Goal: Task Accomplishment & Management: Use online tool/utility

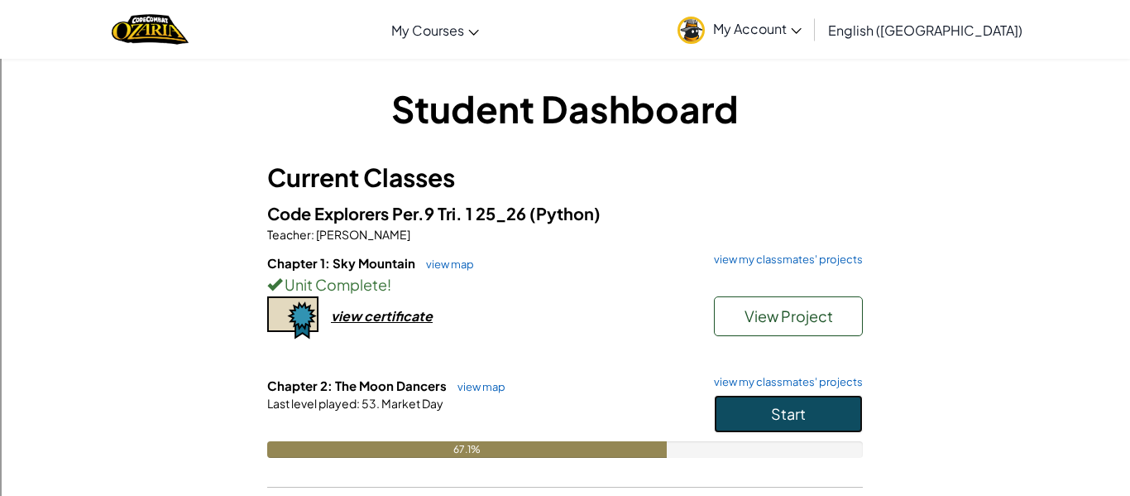
click at [772, 408] on span "Start" at bounding box center [788, 413] width 35 height 19
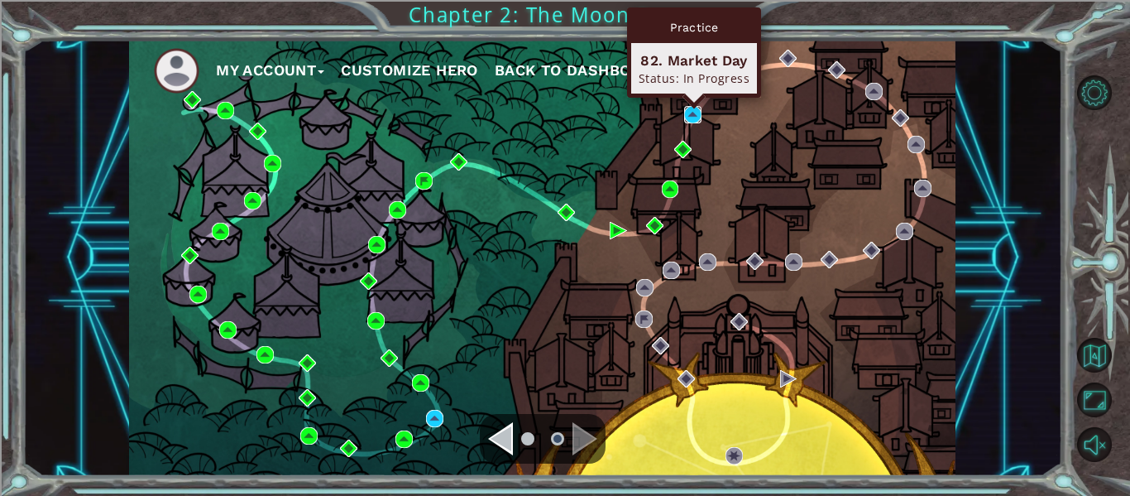
click at [692, 115] on img at bounding box center [692, 114] width 17 height 17
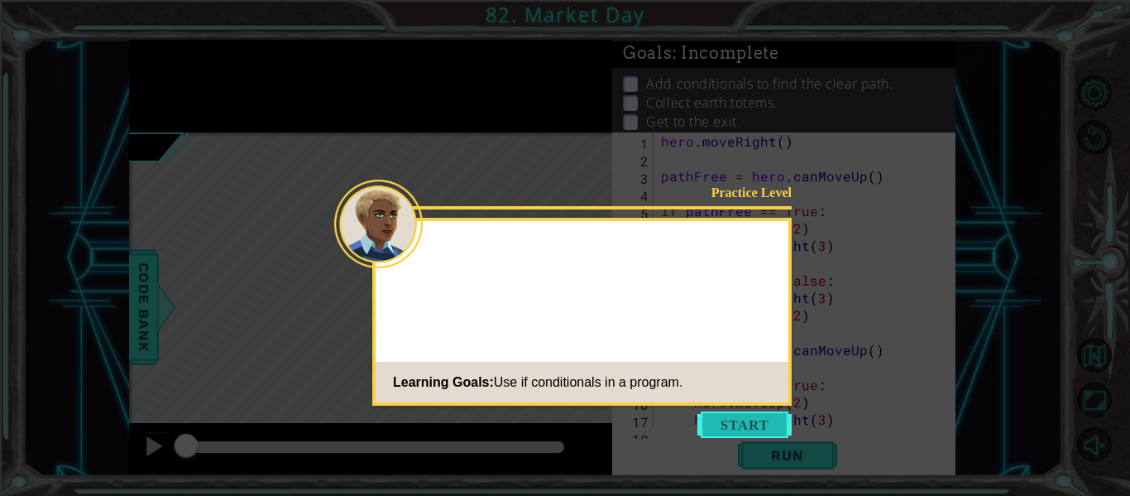
click at [744, 428] on button "Start" at bounding box center [744, 424] width 94 height 26
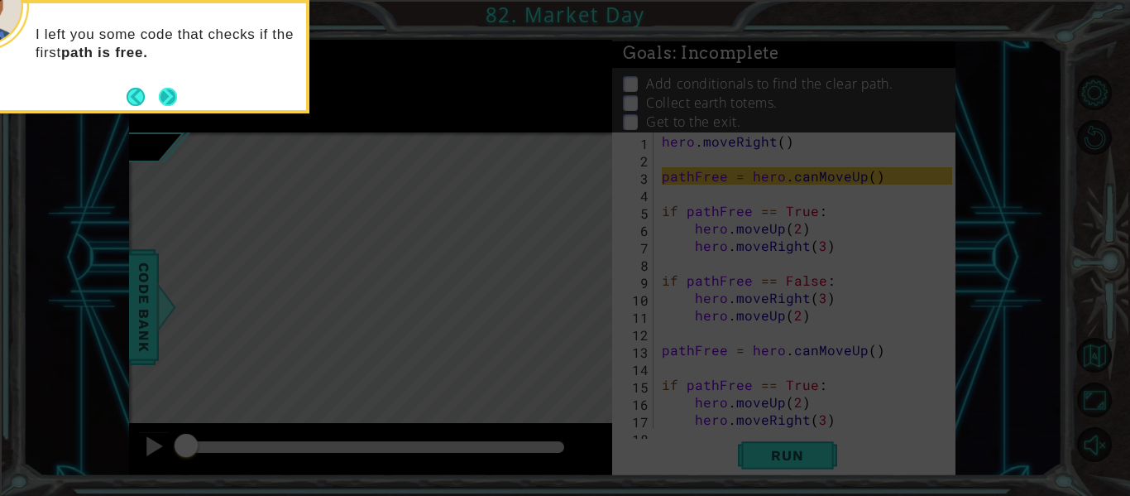
click at [170, 100] on button "Next" at bounding box center [168, 96] width 21 height 21
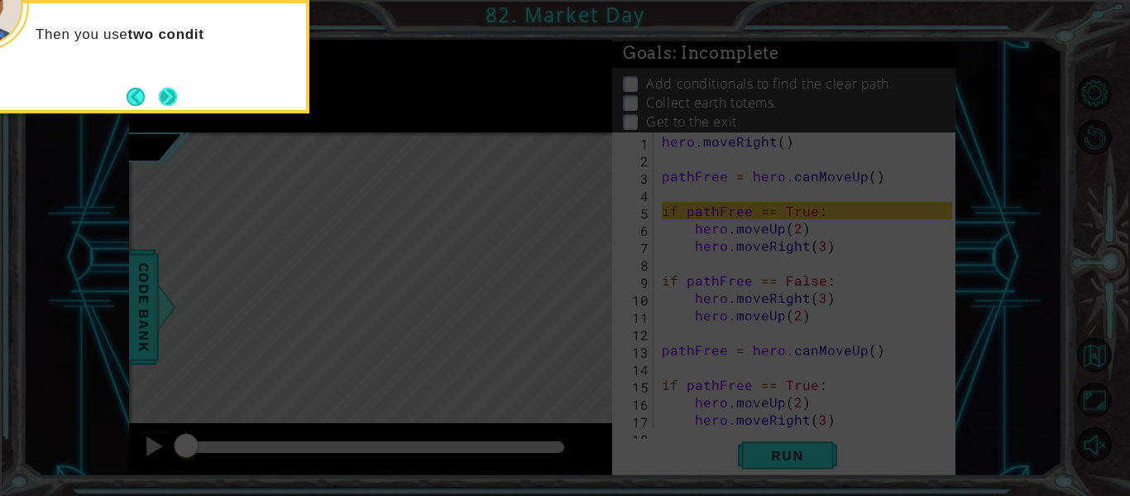
click at [170, 98] on button "Next" at bounding box center [168, 97] width 18 height 18
click at [170, 98] on button "Next" at bounding box center [169, 97] width 26 height 26
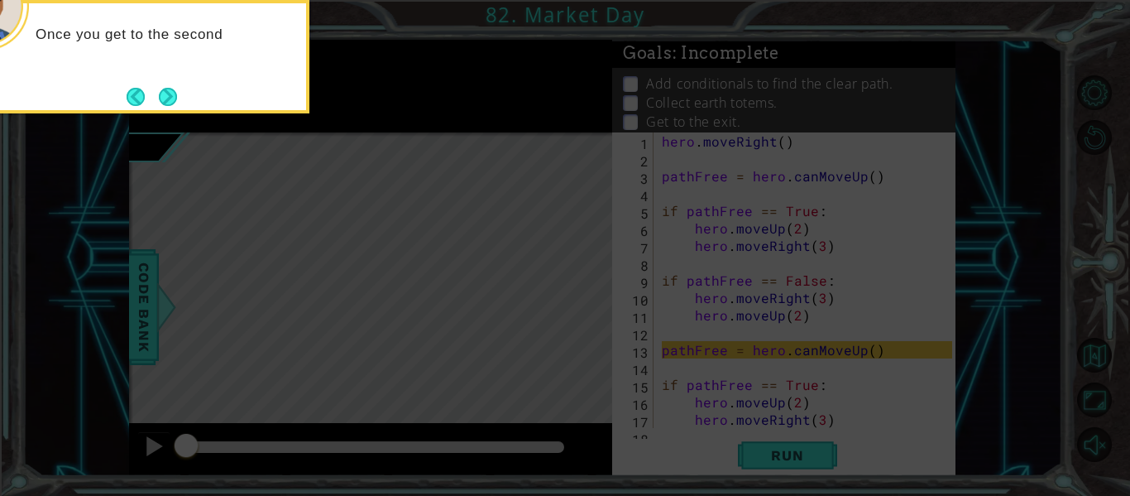
click at [170, 98] on button "Next" at bounding box center [168, 96] width 31 height 31
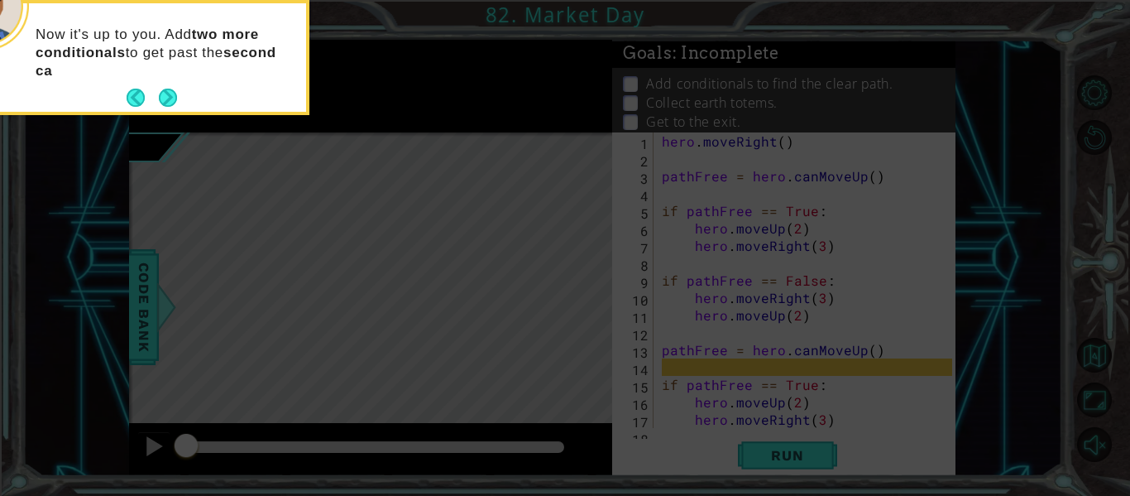
click at [170, 98] on button "Next" at bounding box center [168, 97] width 27 height 27
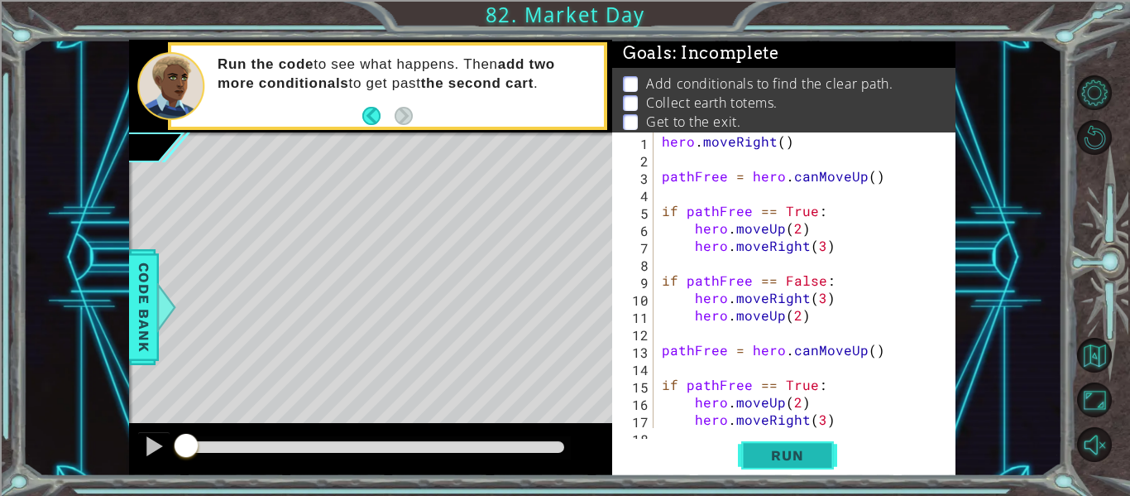
click at [790, 459] on span "Run" at bounding box center [786, 455] width 65 height 17
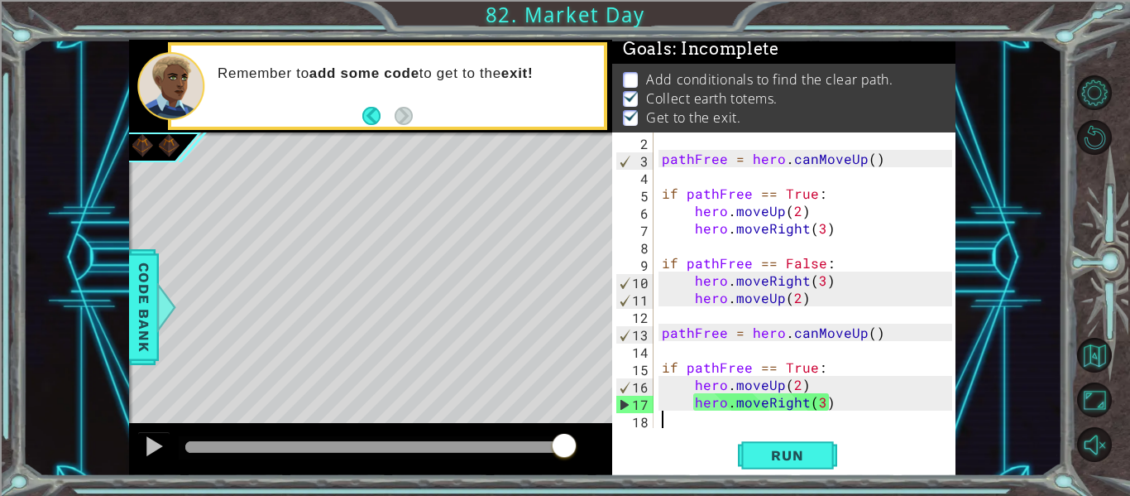
scroll to position [17, 0]
click at [781, 453] on span "Run" at bounding box center [786, 455] width 65 height 17
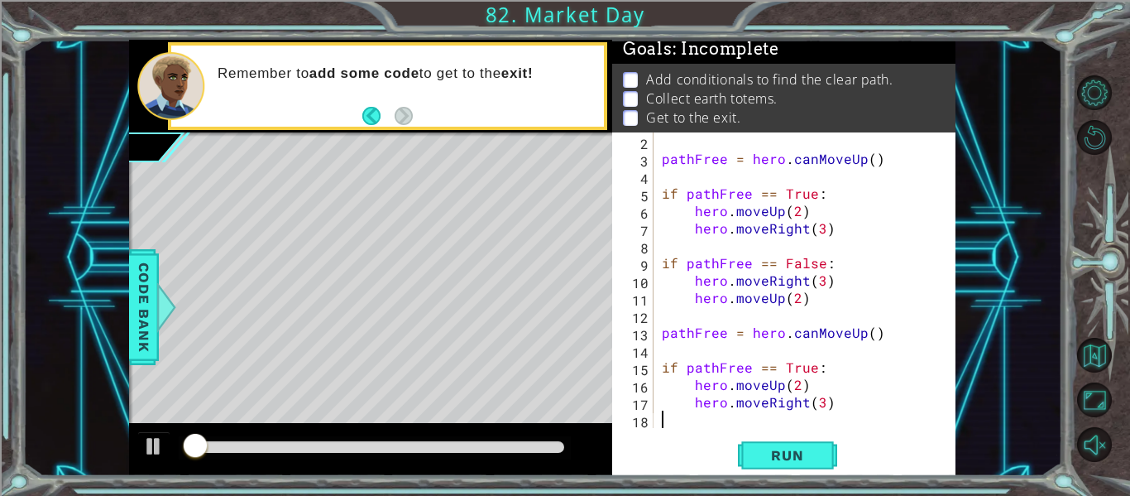
click at [107, 310] on div "1 ההההההההההההההההההההההההההההההההההההההההההההההההההההההההההההההההההההההההההההה…" at bounding box center [542, 258] width 1040 height 436
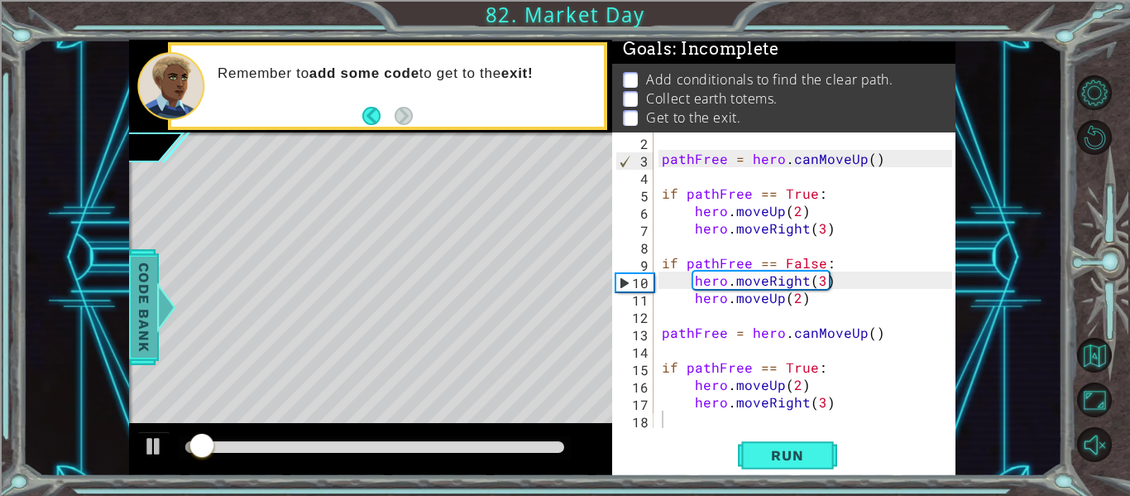
click at [139, 319] on span "Code Bank" at bounding box center [144, 306] width 26 height 101
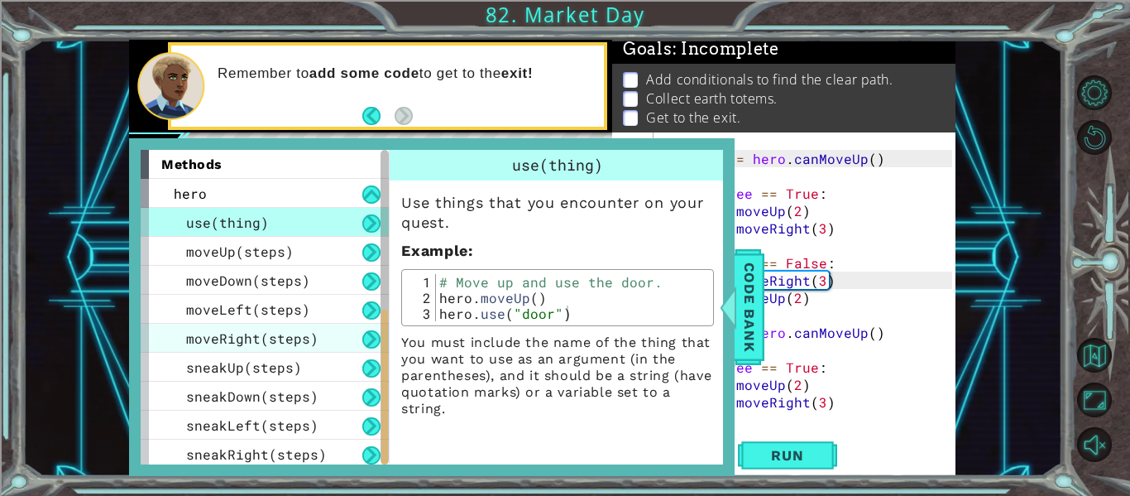
scroll to position [381, 0]
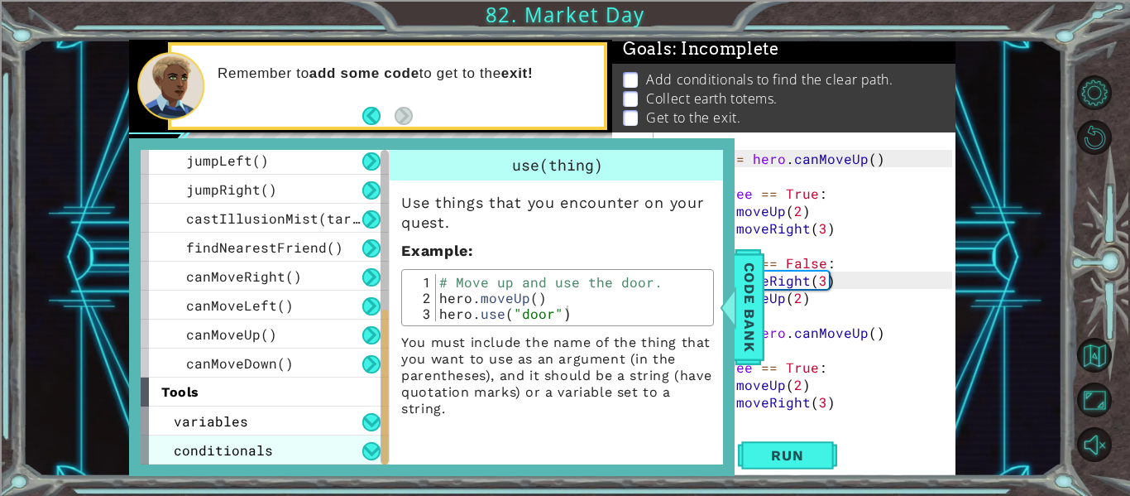
click at [314, 447] on div "conditionals" at bounding box center [265, 449] width 248 height 29
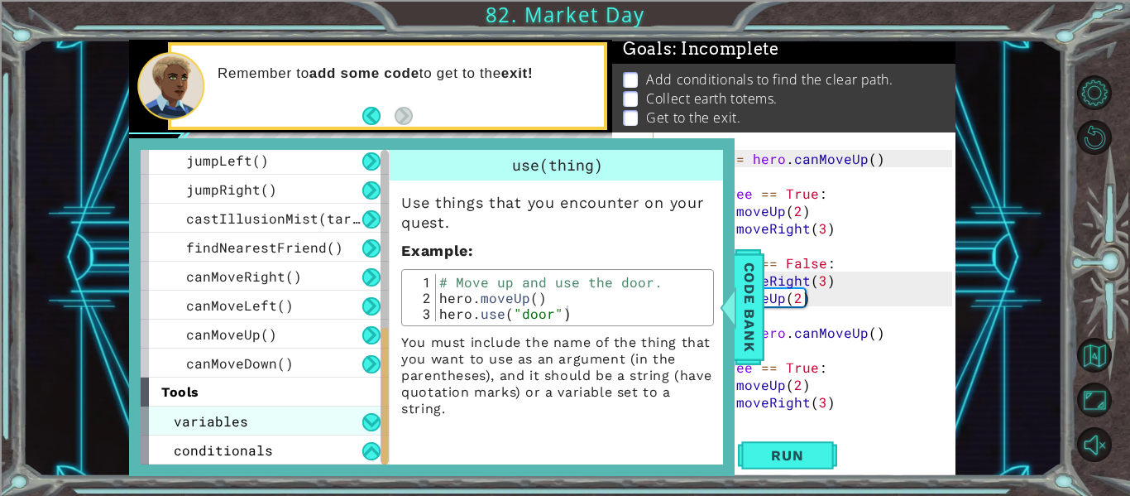
scroll to position [410, 0]
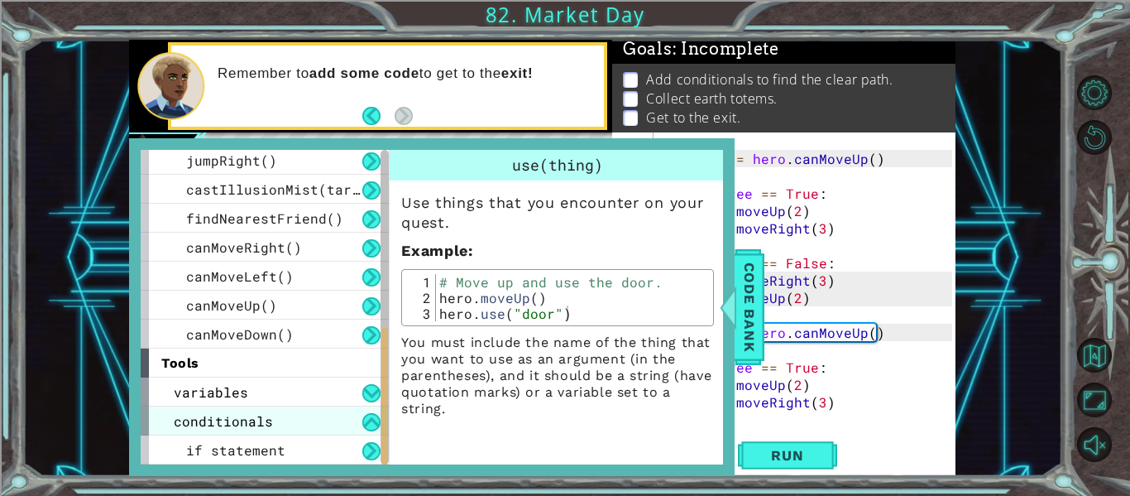
click at [332, 411] on div "conditionals" at bounding box center [265, 420] width 248 height 29
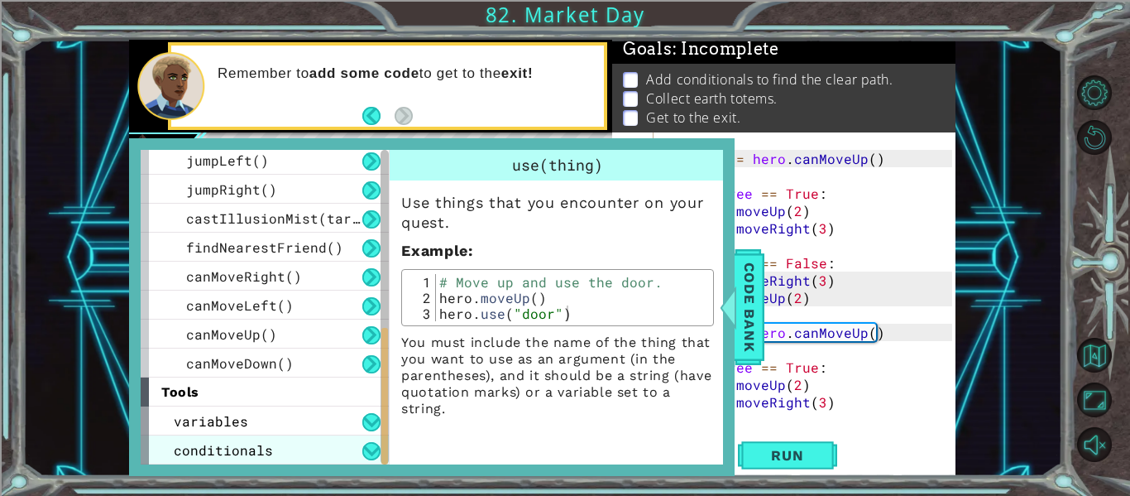
click at [283, 452] on div "conditionals" at bounding box center [265, 449] width 248 height 29
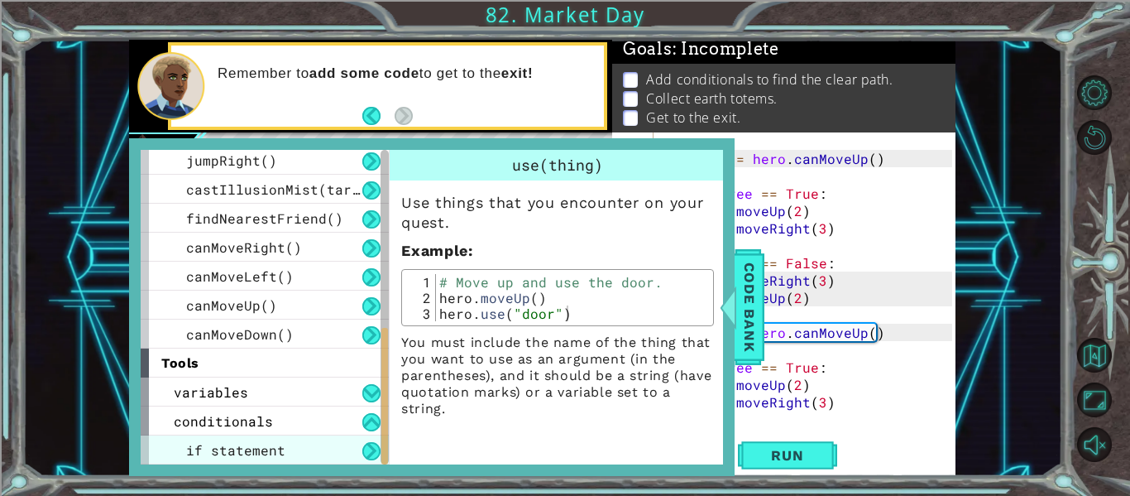
click at [283, 449] on div "if statement" at bounding box center [265, 449] width 248 height 29
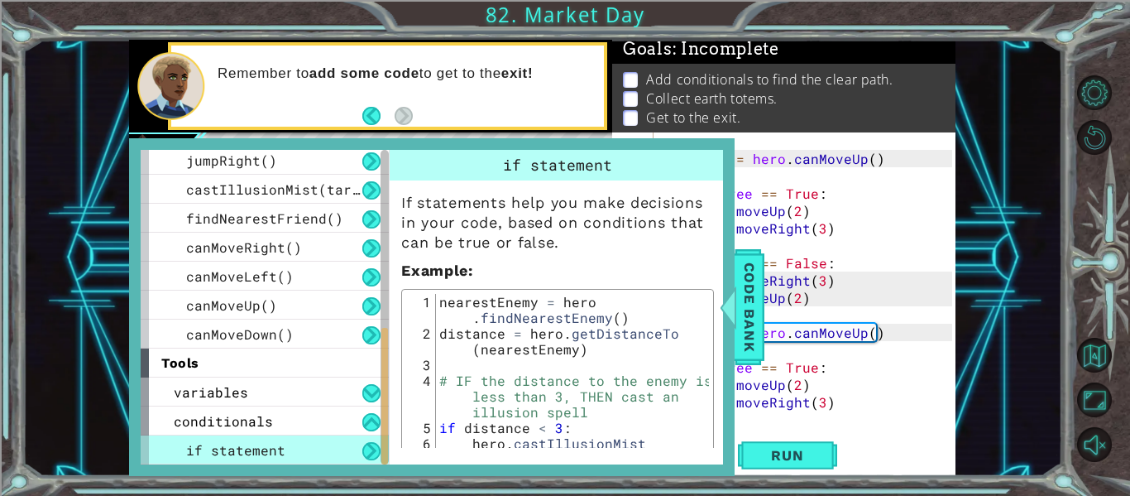
scroll to position [107, 0]
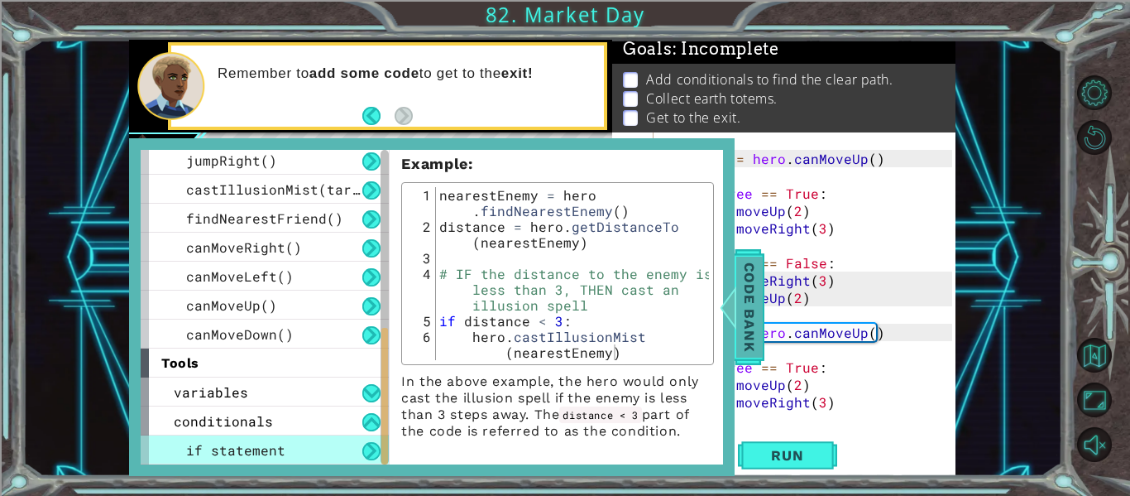
click at [747, 313] on span "Code Bank" at bounding box center [749, 306] width 26 height 101
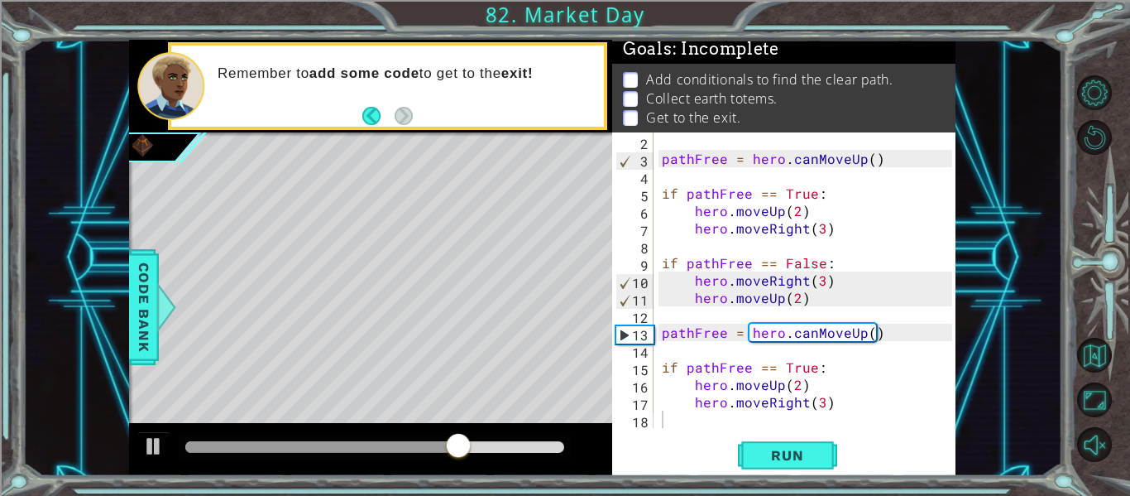
type textarea "hero.moveRight(3)"
click at [858, 403] on div "pathFree = hero . canMoveUp ( ) if pathFree == True : hero . moveUp ( 2 ) hero …" at bounding box center [810, 297] width 302 height 330
drag, startPoint x: 858, startPoint y: 402, endPoint x: 679, endPoint y: 400, distance: 178.7
click at [679, 400] on div "pathFree = hero . canMoveUp ( ) if pathFree == True : hero . moveUp ( 2 ) hero …" at bounding box center [810, 297] width 302 height 330
click at [853, 390] on div "pathFree = hero . canMoveUp ( ) if pathFree == True : hero . moveUp ( 2 ) hero …" at bounding box center [810, 297] width 302 height 330
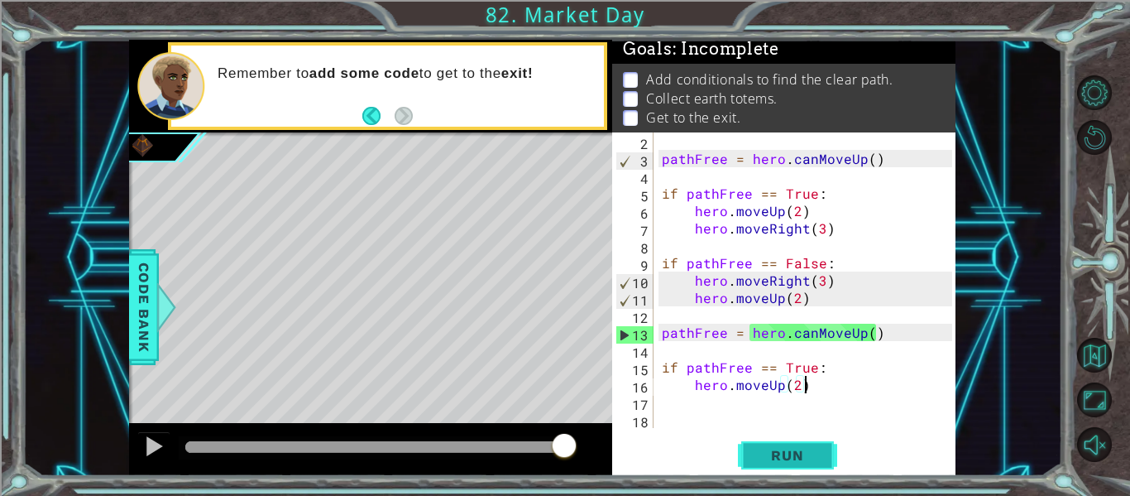
click at [796, 445] on button "Run" at bounding box center [787, 455] width 99 height 34
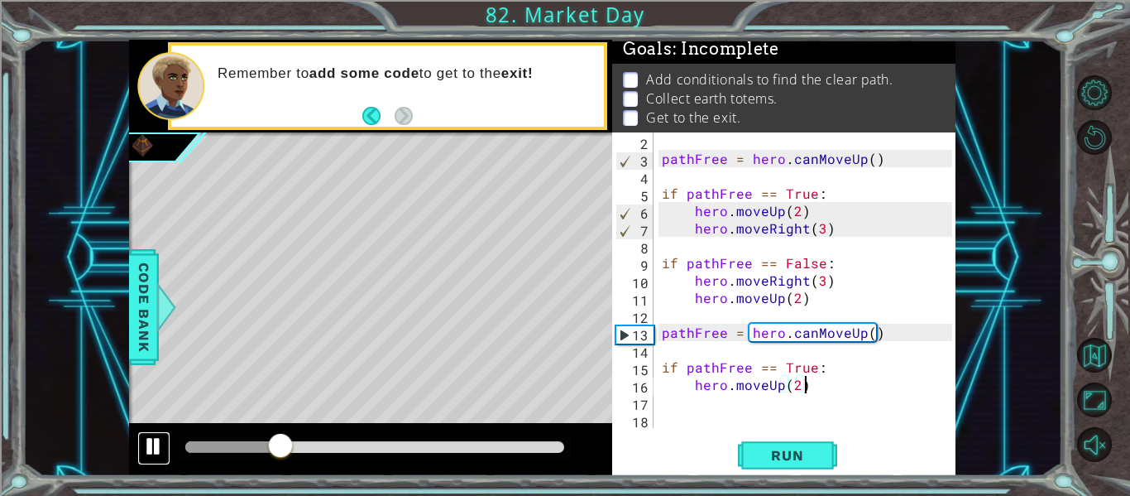
click at [158, 447] on div at bounding box center [154, 446] width 22 height 22
click at [821, 280] on div "pathFree = hero . canMoveUp ( ) if pathFree == True : hero . moveUp ( 2 ) hero …" at bounding box center [810, 297] width 302 height 330
type textarea "hero.moveRight(3)"
click at [877, 352] on div "pathFree = hero . canMoveUp ( ) if pathFree == True : hero . moveUp ( 2 ) hero …" at bounding box center [810, 297] width 302 height 330
click at [793, 444] on button "Run" at bounding box center [787, 455] width 99 height 34
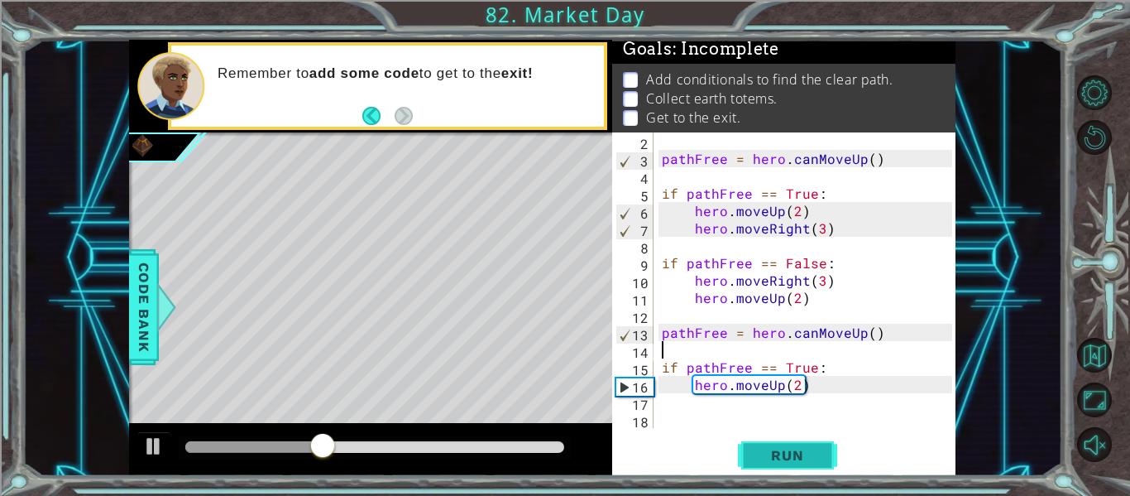
click at [802, 465] on button "Run" at bounding box center [787, 455] width 99 height 34
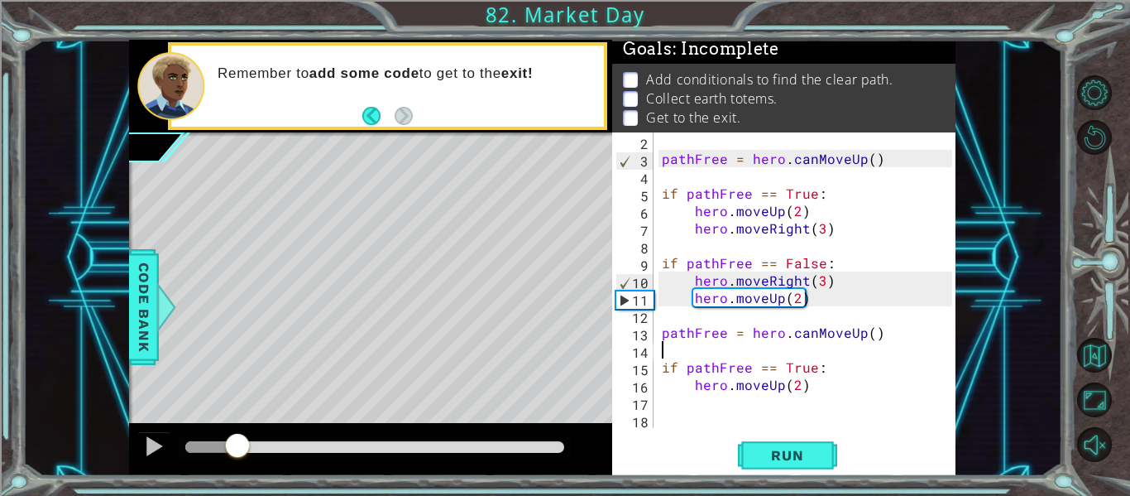
drag, startPoint x: 219, startPoint y: 437, endPoint x: 237, endPoint y: 447, distance: 20.7
click at [237, 447] on div at bounding box center [238, 447] width 30 height 30
click at [818, 390] on div "pathFree = hero . canMoveUp ( ) if pathFree == True : hero . moveUp ( 2 ) hero …" at bounding box center [810, 297] width 302 height 330
type textarea "hero.moveUp(2)"
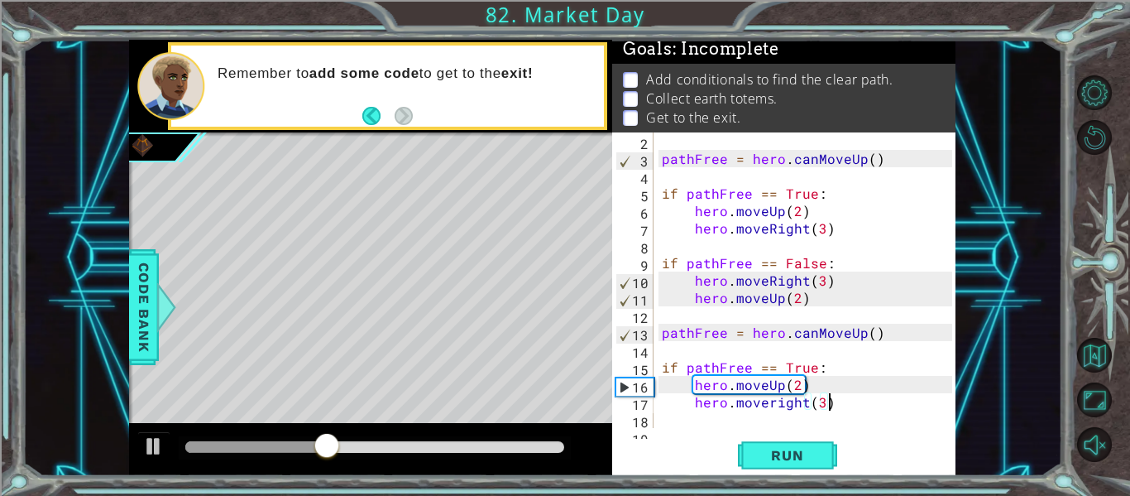
scroll to position [0, 10]
click at [772, 397] on div "pathFree = hero . canMoveUp ( ) if pathFree == True : hero . moveUp ( 2 ) hero …" at bounding box center [810, 297] width 302 height 330
click at [821, 461] on button "Run" at bounding box center [787, 455] width 99 height 34
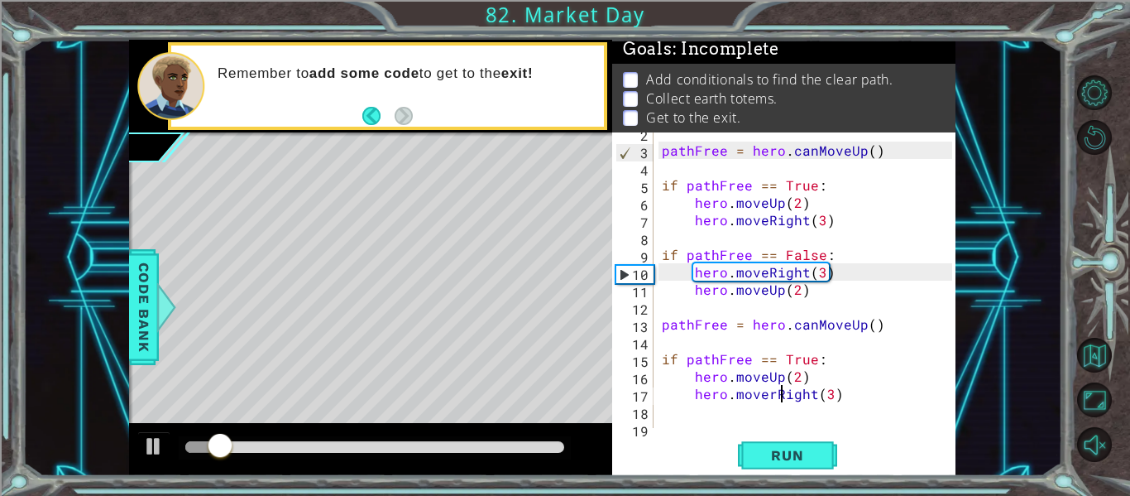
scroll to position [35, 0]
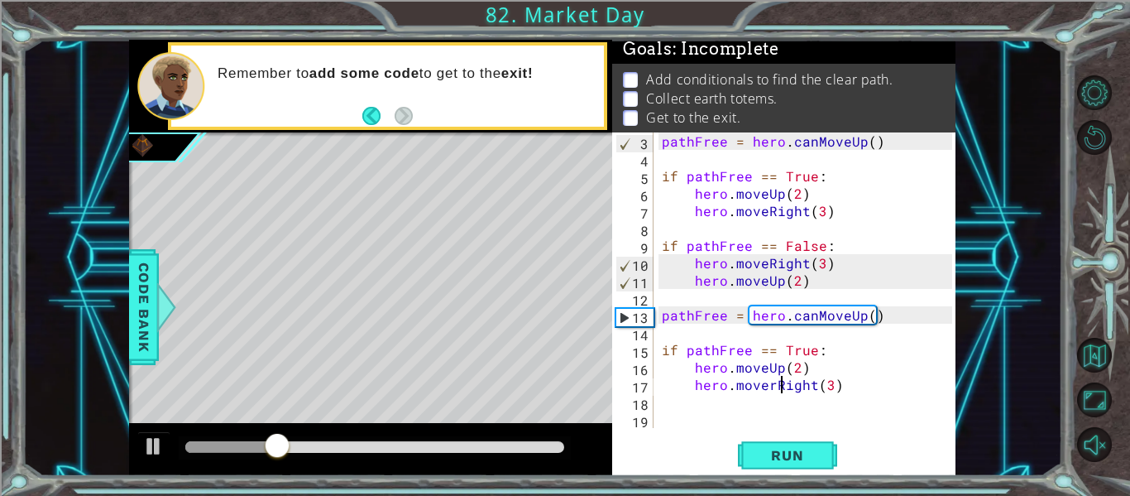
click at [860, 381] on div "pathFree = hero . canMoveUp ( ) if pathFree == True : hero . moveUp ( 2 ) hero …" at bounding box center [810, 297] width 302 height 330
click at [795, 459] on span "Run" at bounding box center [786, 455] width 65 height 17
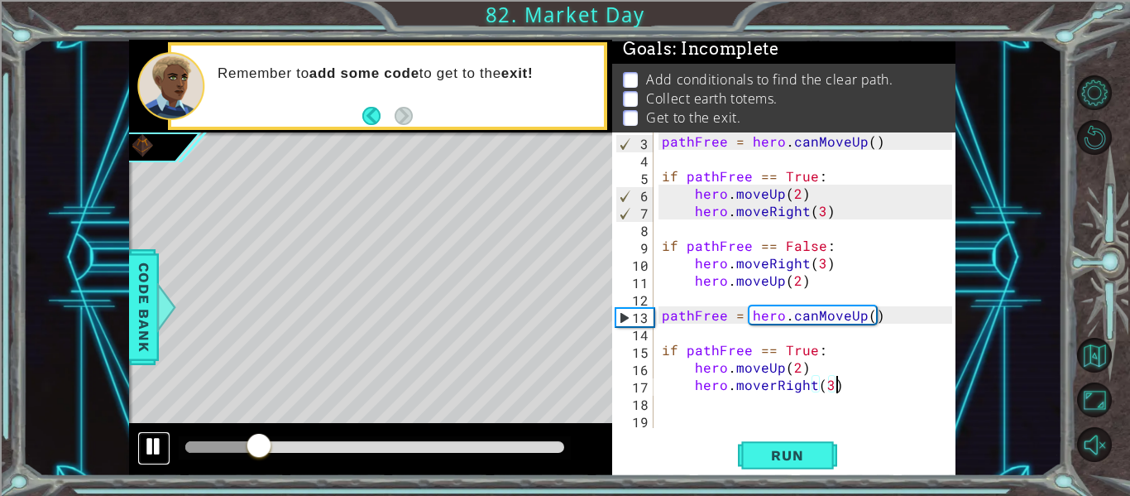
click at [161, 453] on div at bounding box center [154, 446] width 22 height 22
click at [819, 264] on div "pathFree = hero . canMoveUp ( ) if pathFree == True : hero . moveUp ( 2 ) hero …" at bounding box center [810, 297] width 302 height 330
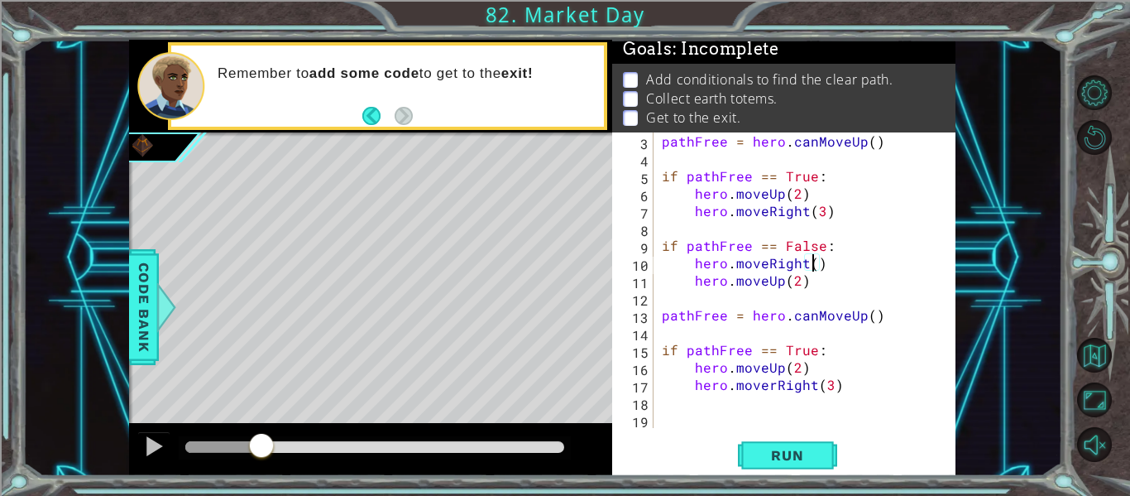
scroll to position [0, 10]
click at [807, 451] on span "Run" at bounding box center [786, 455] width 65 height 17
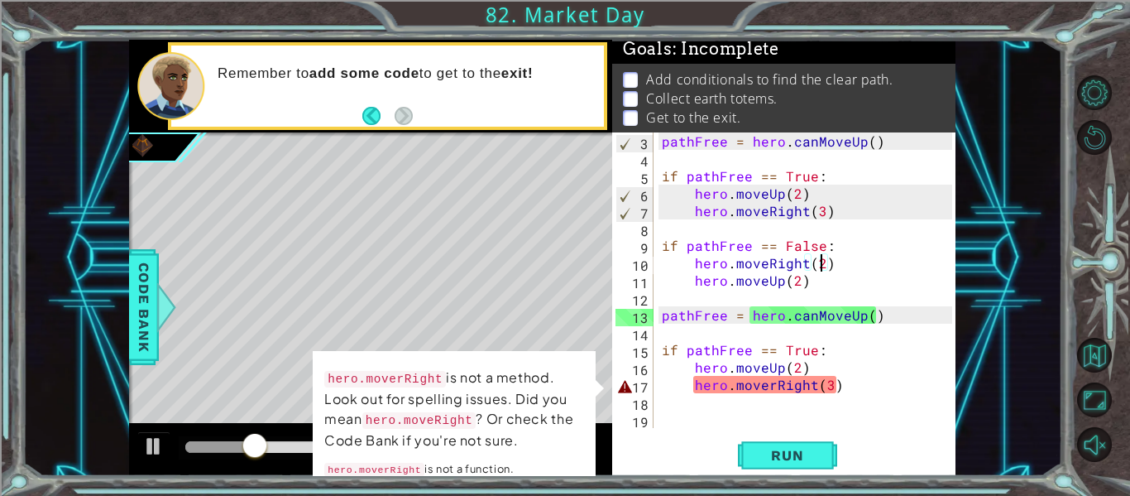
click at [772, 386] on div "pathFree = hero . canMoveUp ( ) if pathFree == True : hero . moveUp ( 2 ) hero …" at bounding box center [810, 297] width 302 height 330
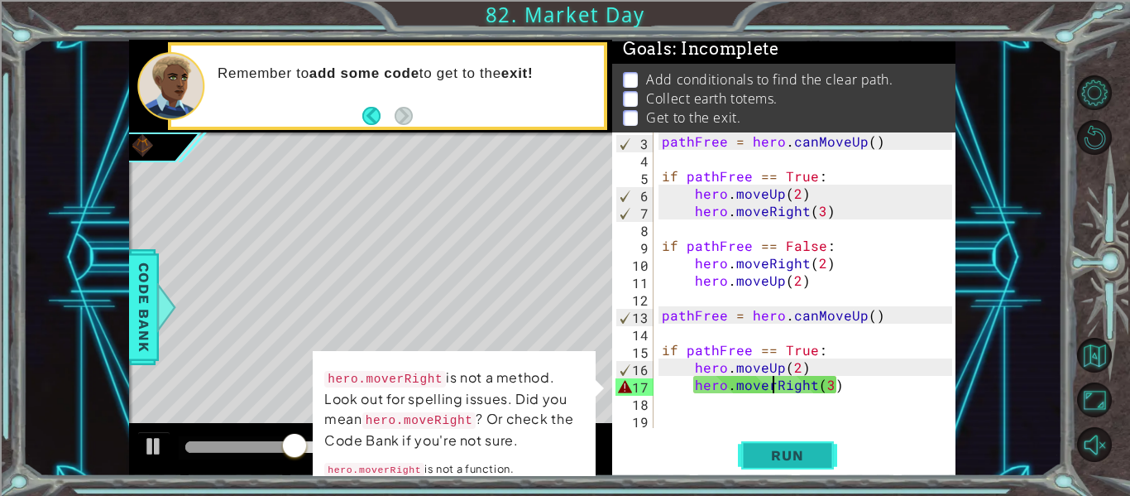
click at [810, 448] on span "Run" at bounding box center [786, 455] width 65 height 17
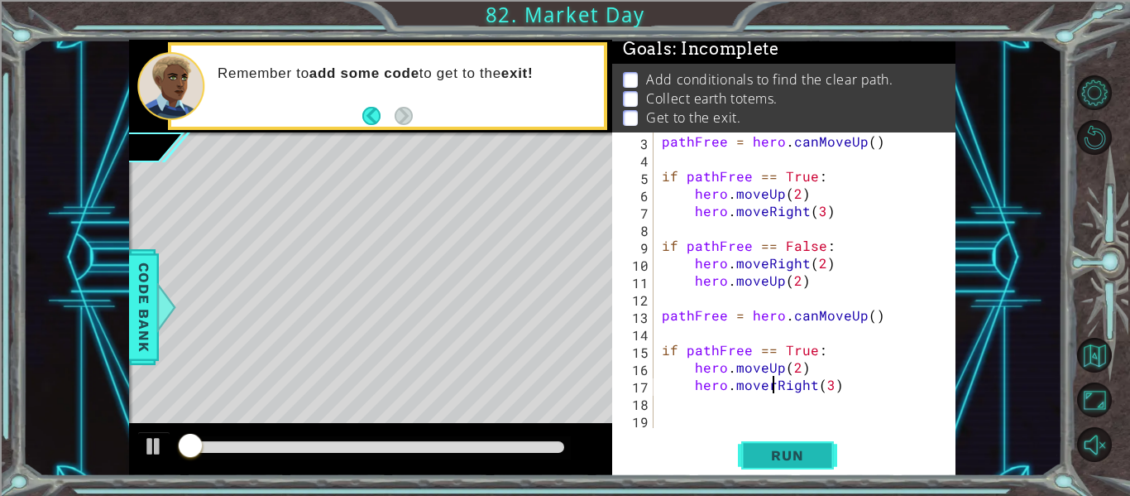
type textarea "hero.moveRight(3)"
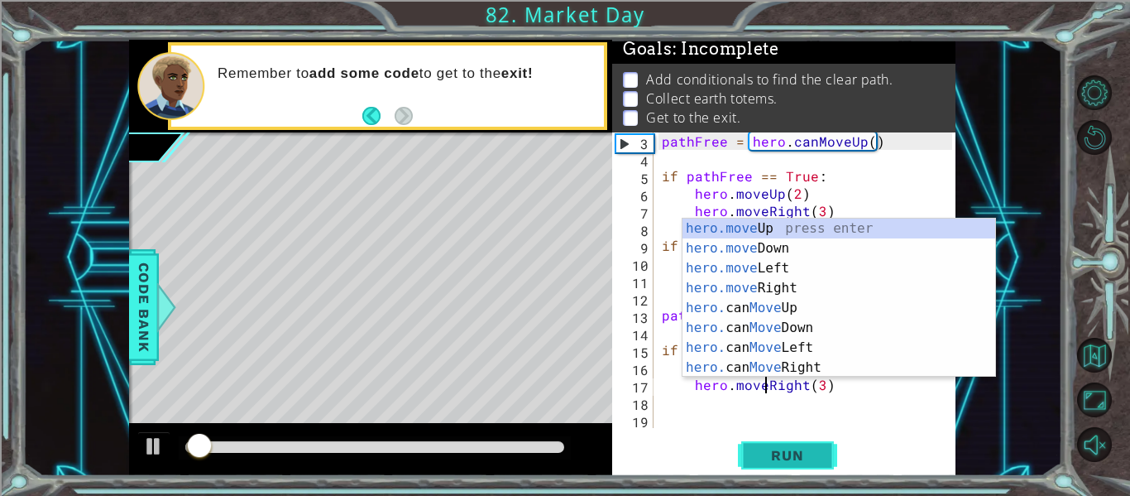
click at [799, 447] on span "Run" at bounding box center [786, 455] width 65 height 17
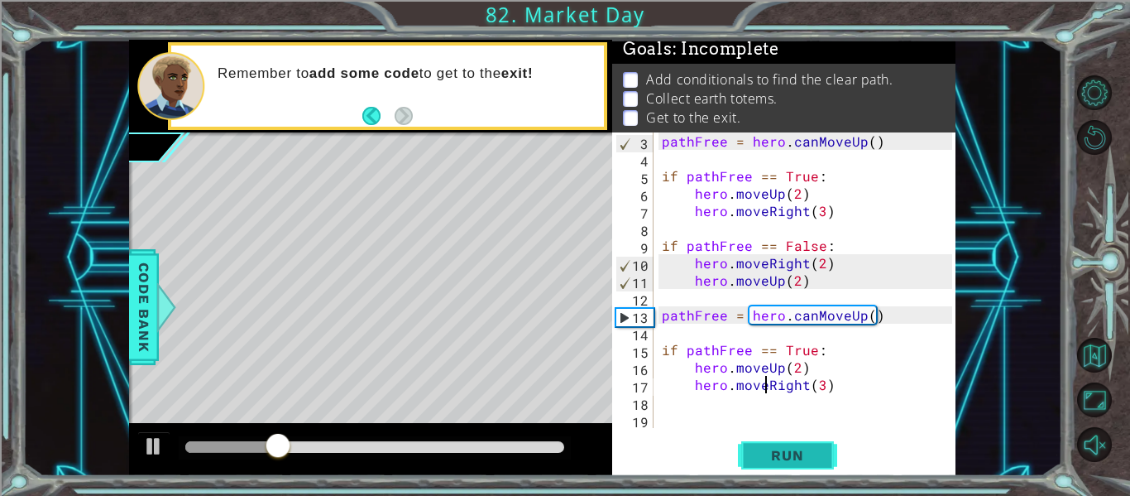
click at [812, 448] on span "Run" at bounding box center [786, 455] width 65 height 17
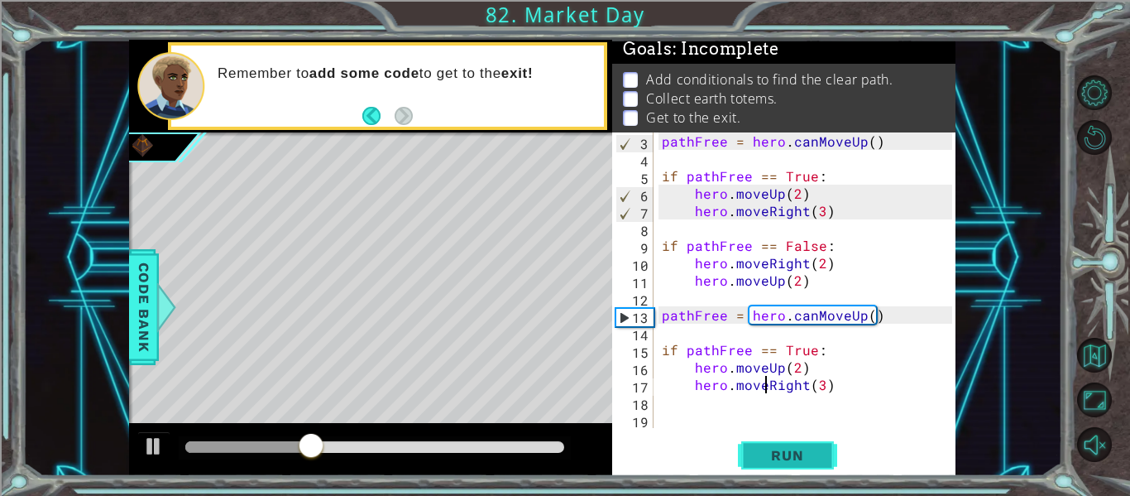
click at [787, 453] on span "Run" at bounding box center [786, 455] width 65 height 17
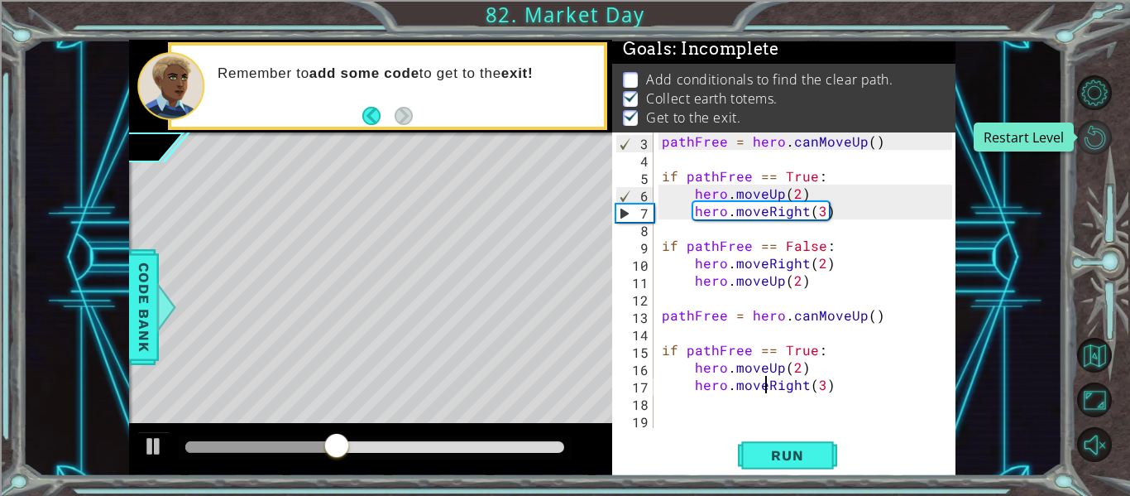
click at [1090, 151] on button "Restart Level" at bounding box center [1094, 137] width 35 height 35
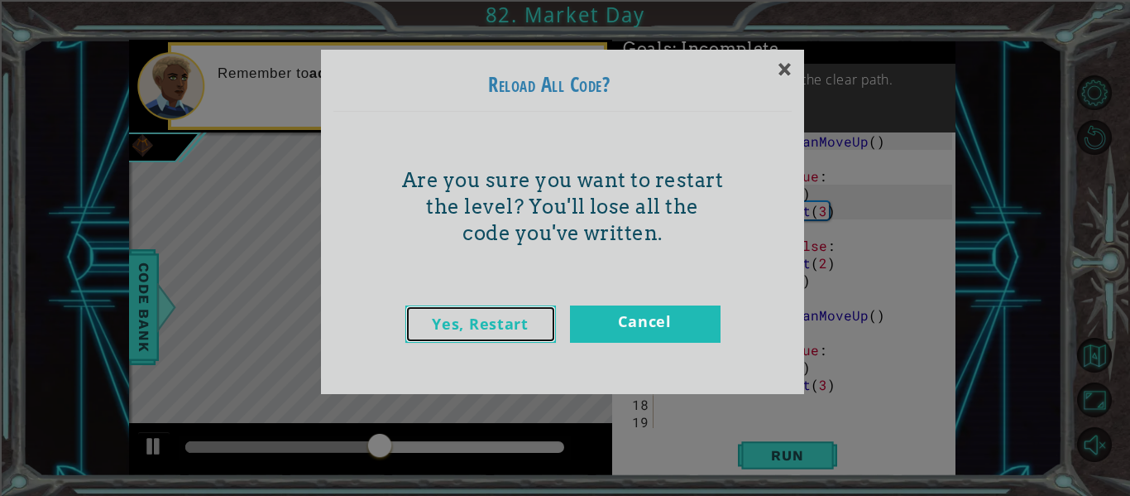
click at [514, 330] on link "Yes, Restart" at bounding box center [480, 323] width 151 height 37
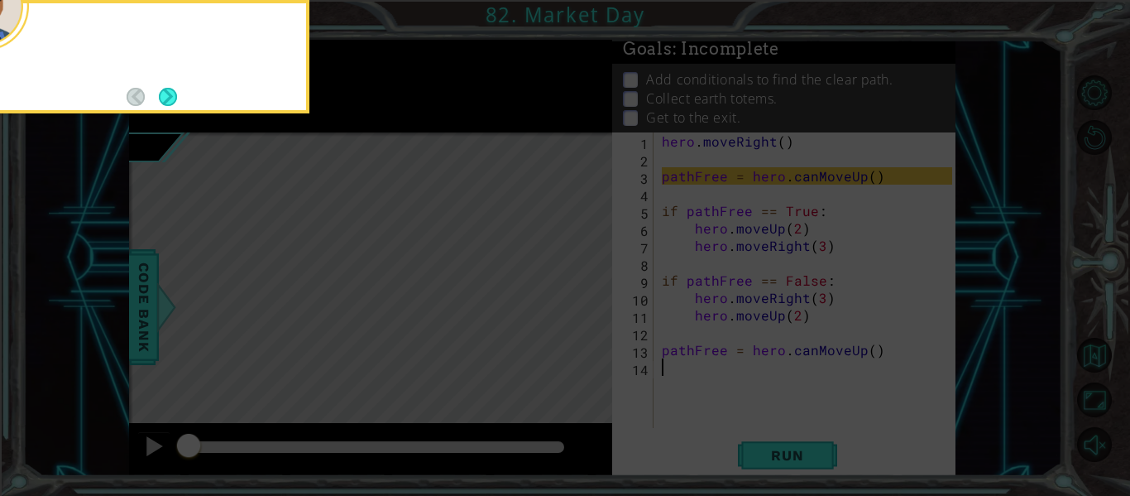
scroll to position [0, 0]
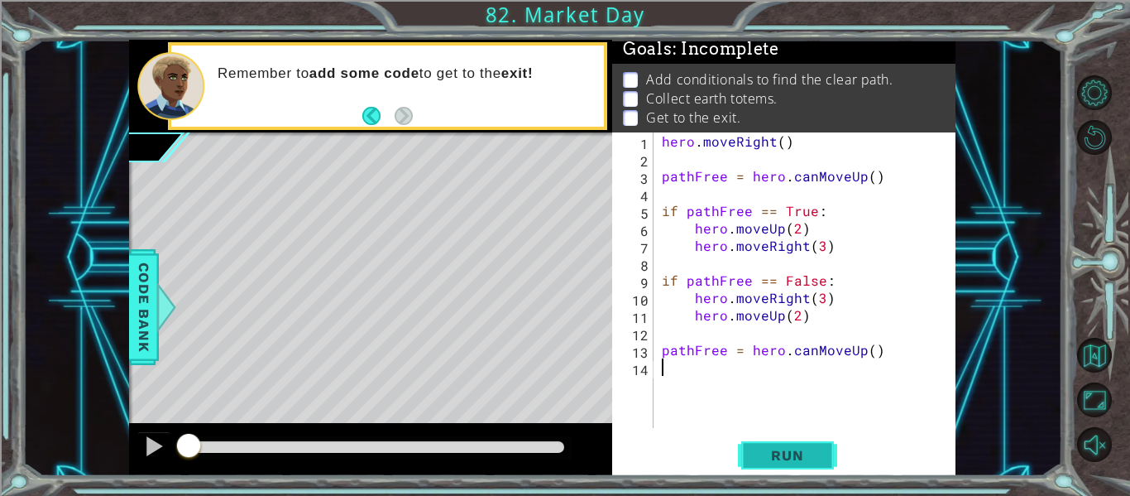
click at [808, 457] on span "Run" at bounding box center [786, 455] width 65 height 17
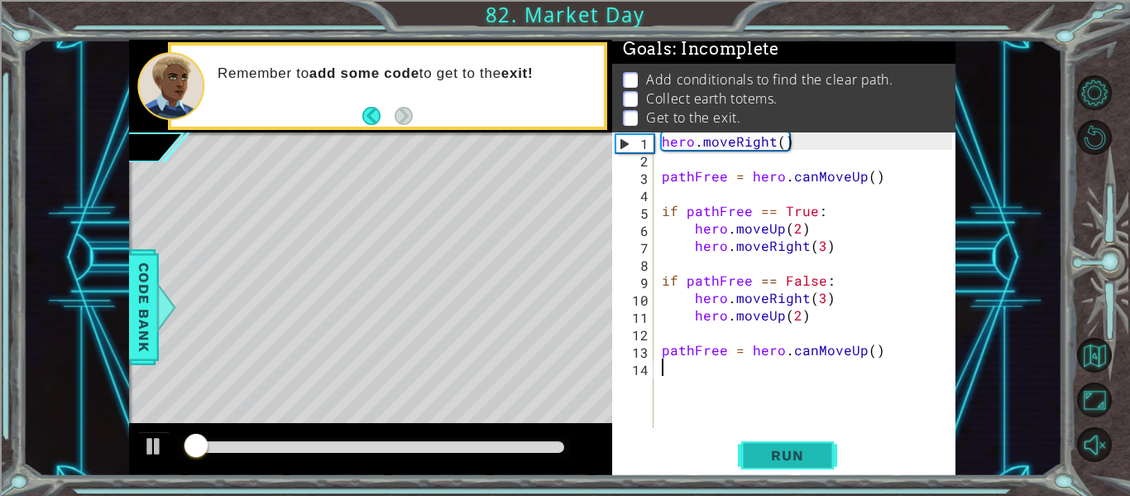
click at [803, 451] on span "Run" at bounding box center [786, 455] width 65 height 17
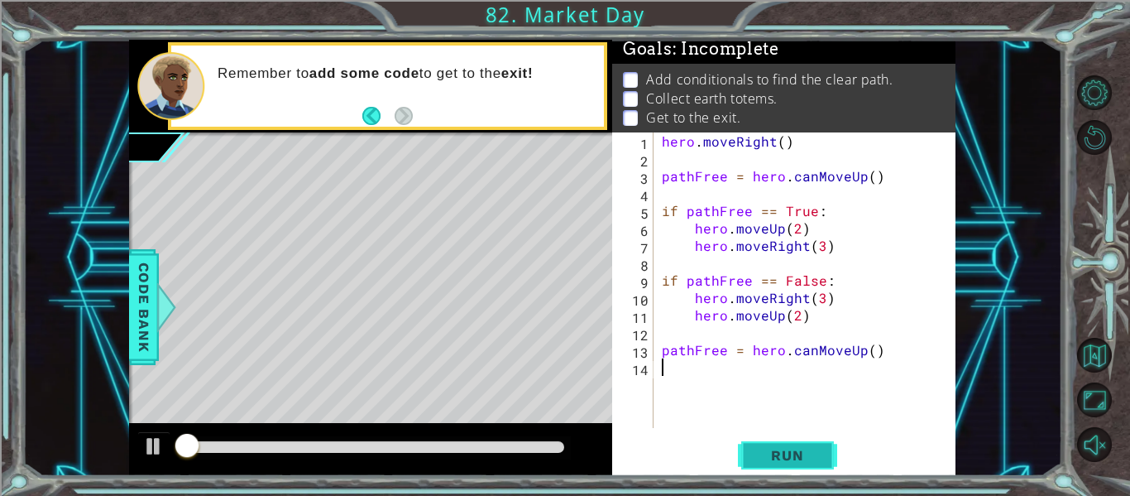
click at [803, 451] on span "Run" at bounding box center [786, 455] width 65 height 17
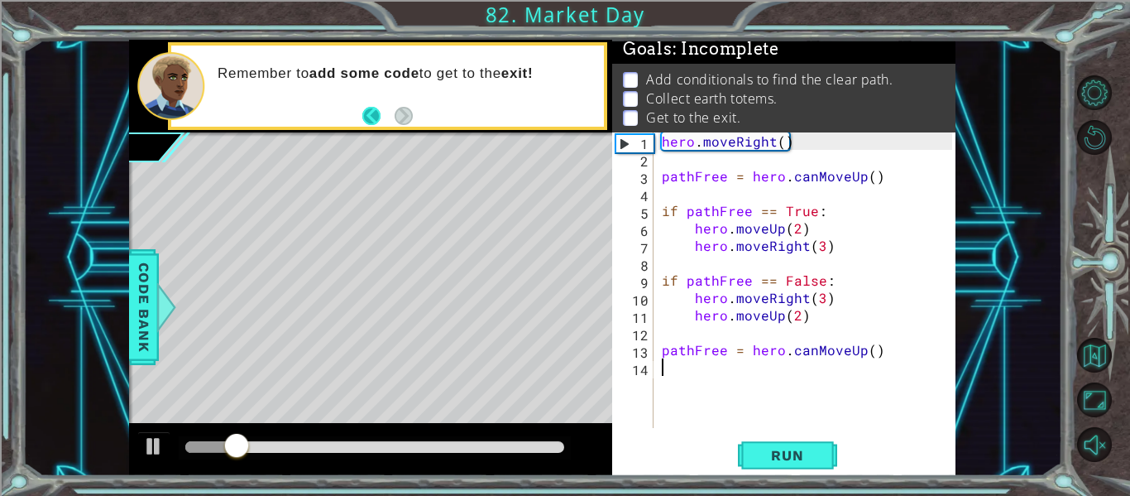
click at [364, 117] on button "Back" at bounding box center [378, 116] width 32 height 18
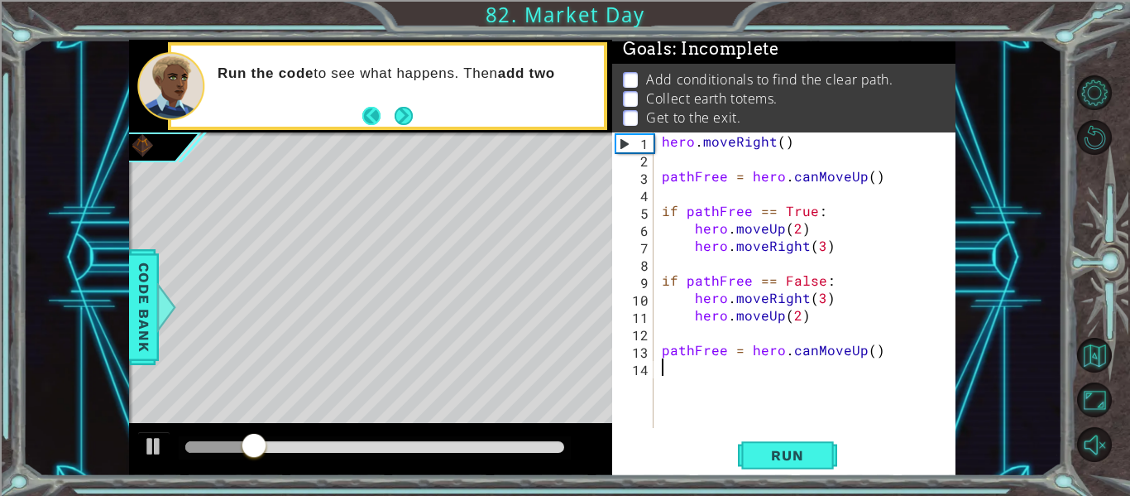
click at [376, 115] on button "Back" at bounding box center [378, 116] width 32 height 18
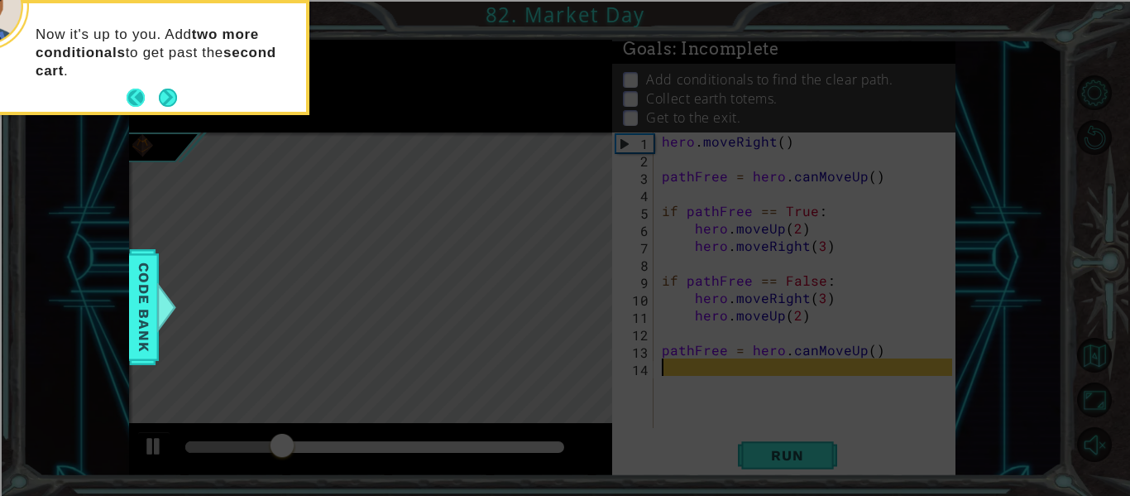
click at [130, 89] on button "Back" at bounding box center [143, 98] width 32 height 18
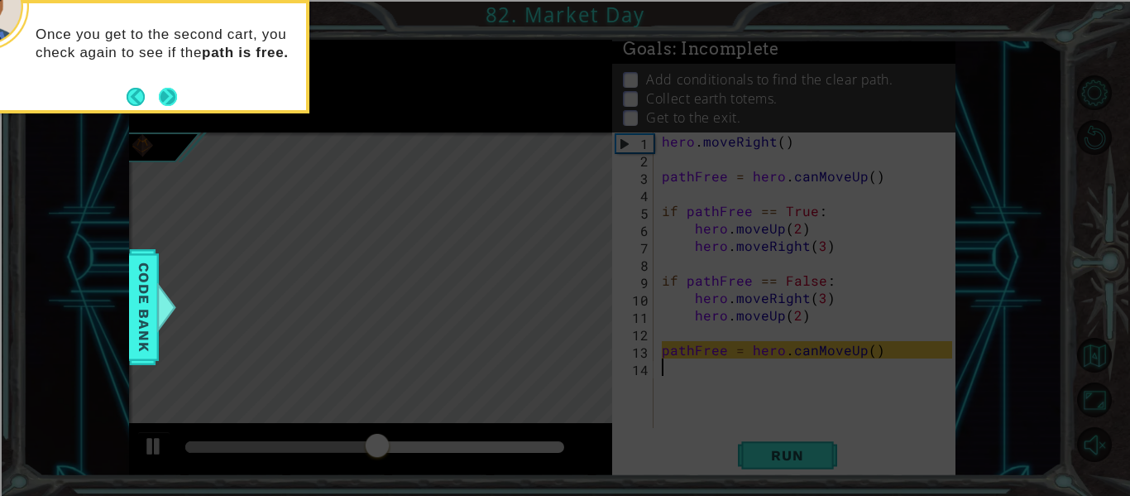
click at [159, 91] on button "Next" at bounding box center [168, 96] width 25 height 25
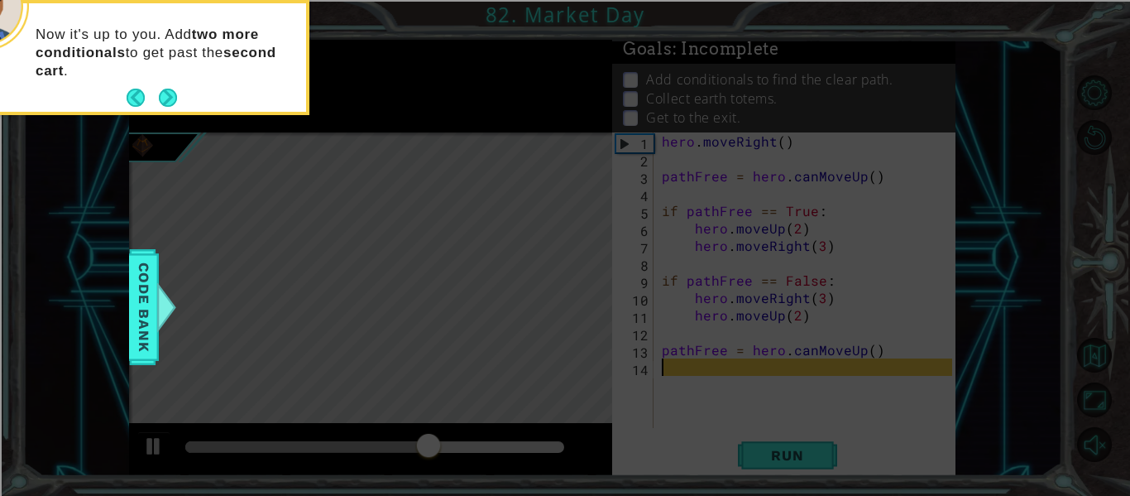
click at [159, 91] on button "Next" at bounding box center [168, 98] width 31 height 31
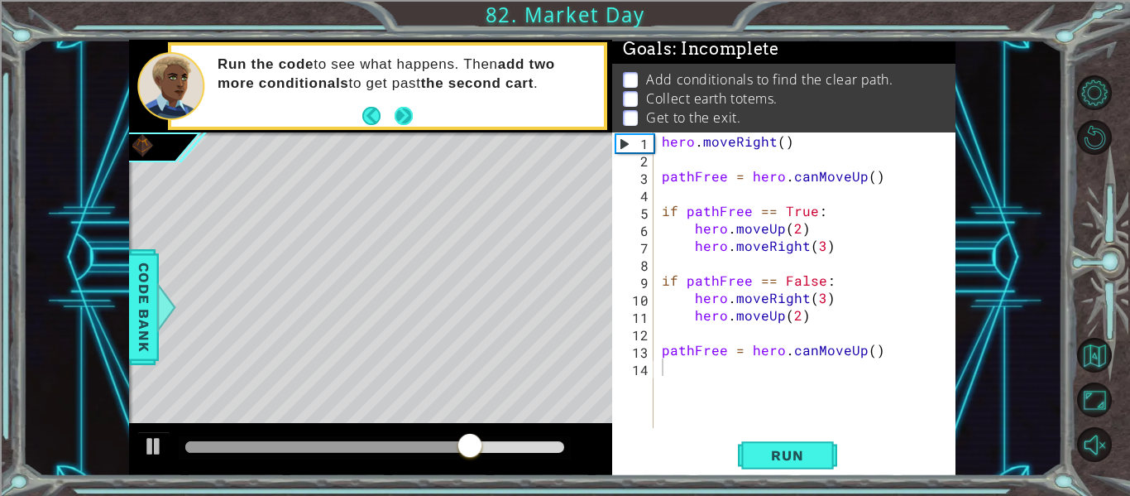
click at [402, 111] on button "Next" at bounding box center [403, 114] width 23 height 23
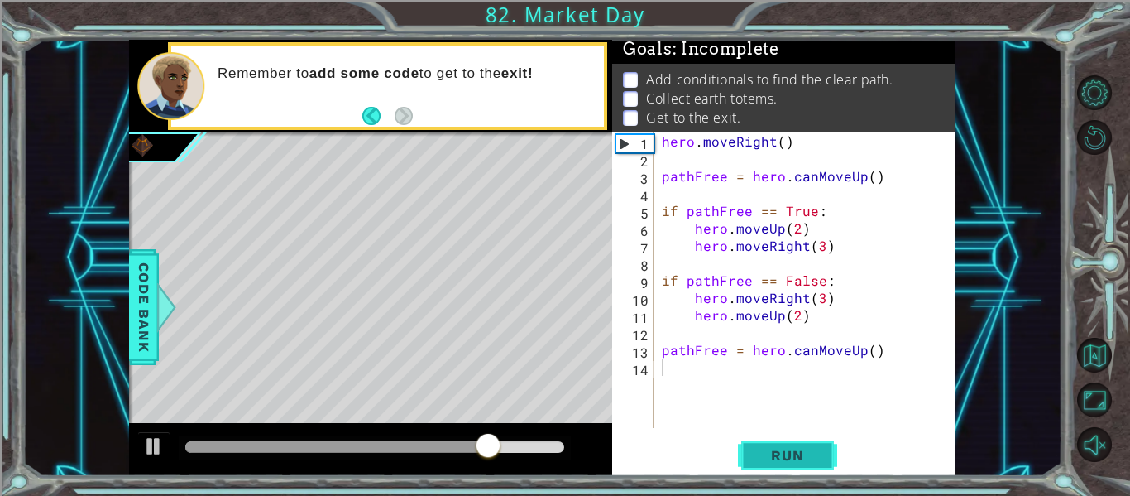
click at [806, 471] on button "Run" at bounding box center [787, 455] width 99 height 34
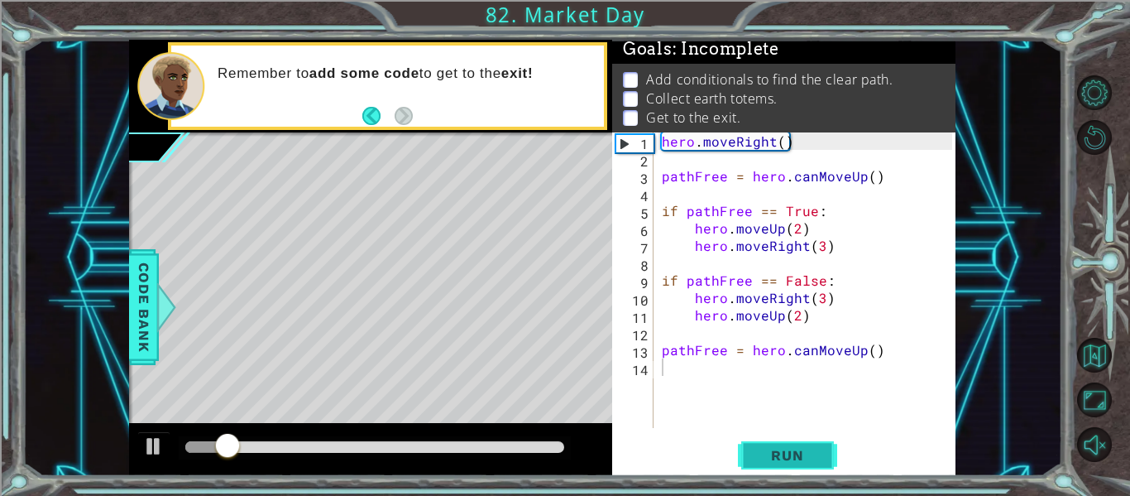
click at [792, 452] on span "Run" at bounding box center [786, 455] width 65 height 17
click at [661, 142] on div "hero . moveRight ( ) pathFree = hero . canMoveUp ( ) if pathFree == True : hero…" at bounding box center [810, 297] width 302 height 330
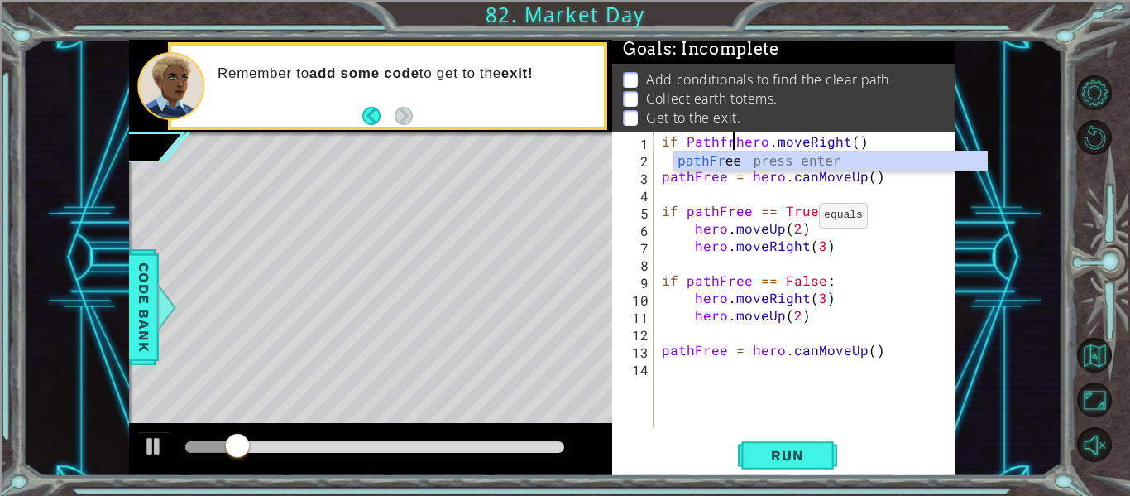
scroll to position [0, 6]
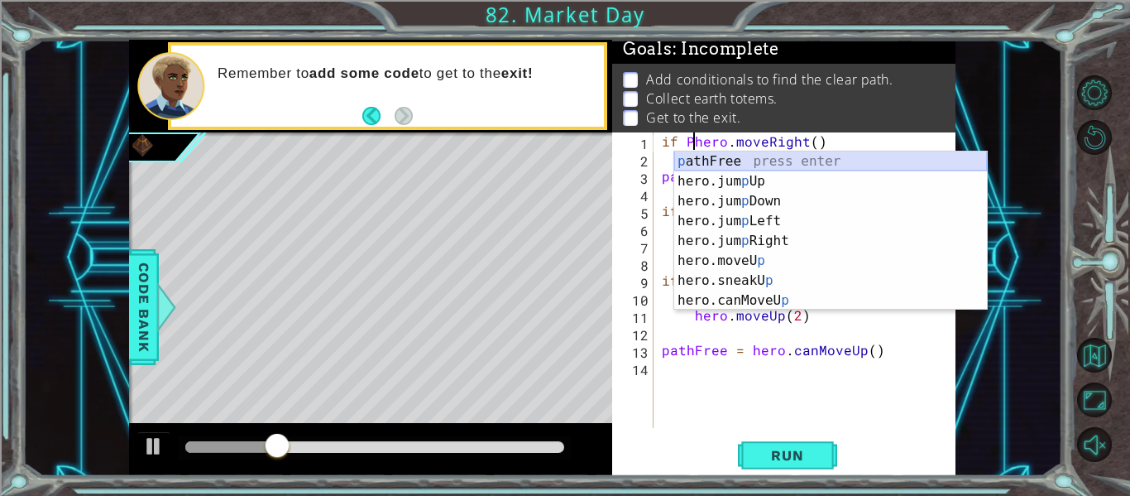
click at [764, 166] on div "p athFree press enter hero.jum p Up press enter hero.jum p Down press enter her…" at bounding box center [830, 250] width 313 height 199
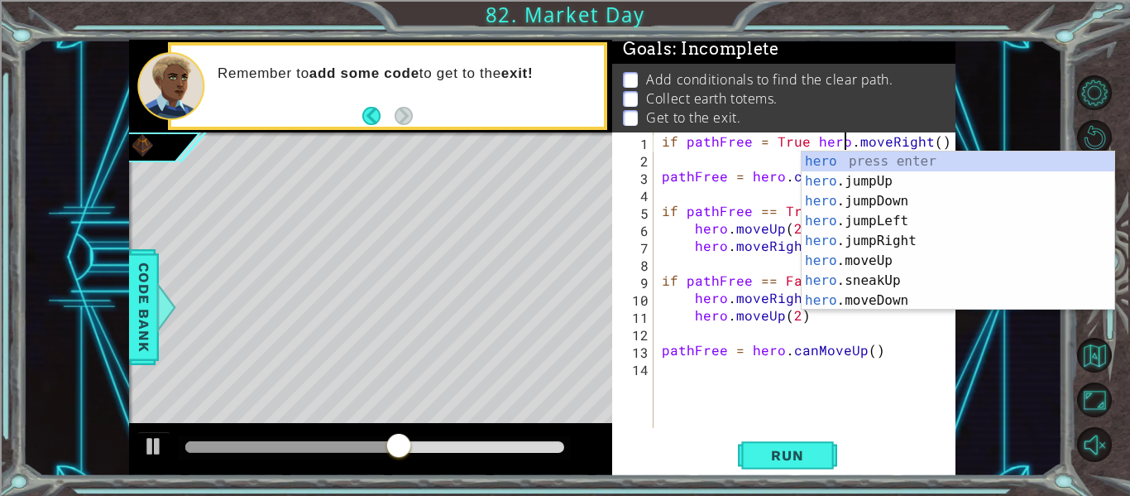
scroll to position [0, 12]
click at [747, 323] on div "if pathFree = True hero . moveRight ( ) pathFree = hero . canMoveUp ( ) if path…" at bounding box center [810, 297] width 302 height 330
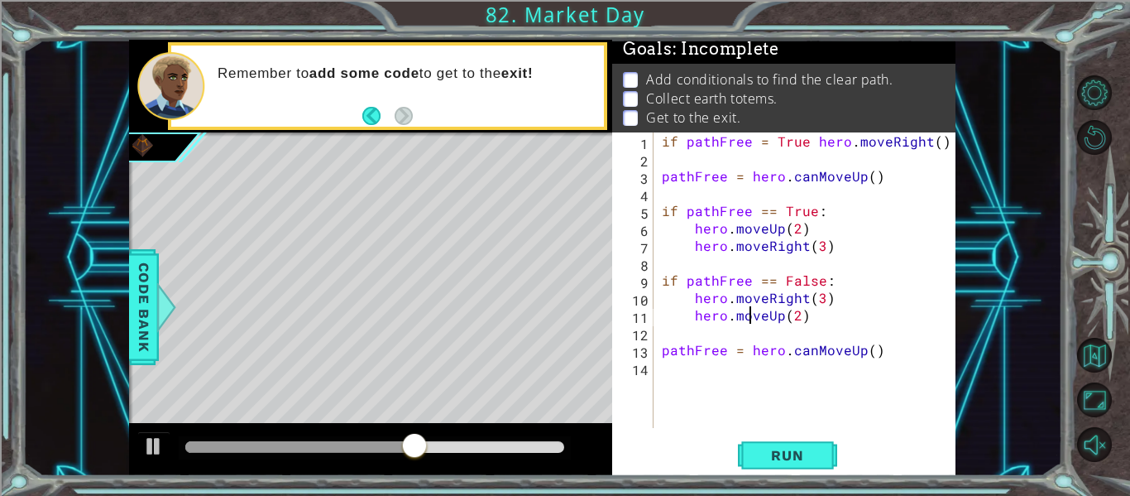
scroll to position [0, 8]
click at [799, 434] on div "hero.moveUp(2) 1 2 3 4 5 6 7 8 9 10 11 12 13 14 if pathFree = True hero . moveR…" at bounding box center [783, 303] width 343 height 343
click at [809, 448] on span "Run" at bounding box center [786, 455] width 65 height 17
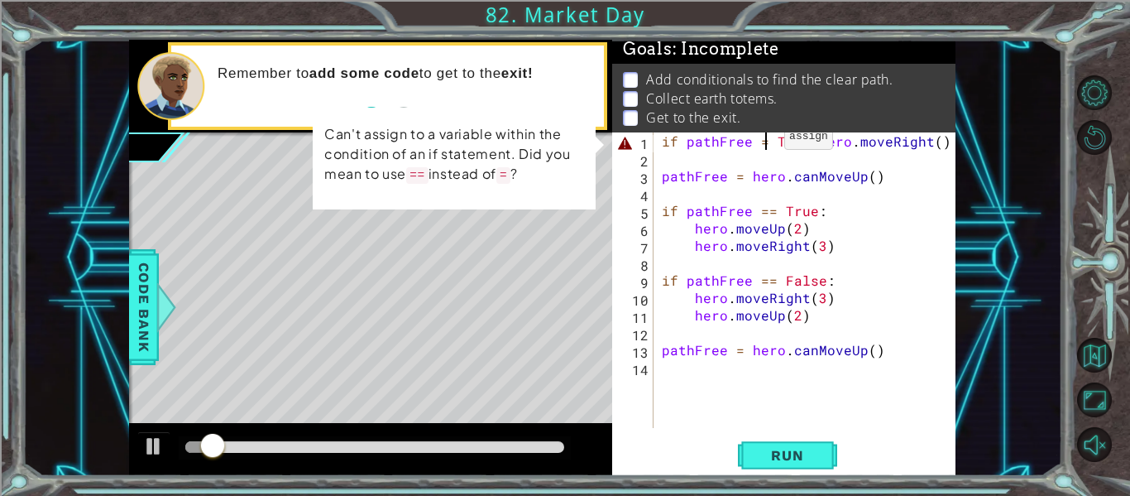
click at [764, 140] on div "if pathFree = True hero . moveRight ( ) pathFree = hero . canMoveUp ( ) if path…" at bounding box center [810, 297] width 302 height 330
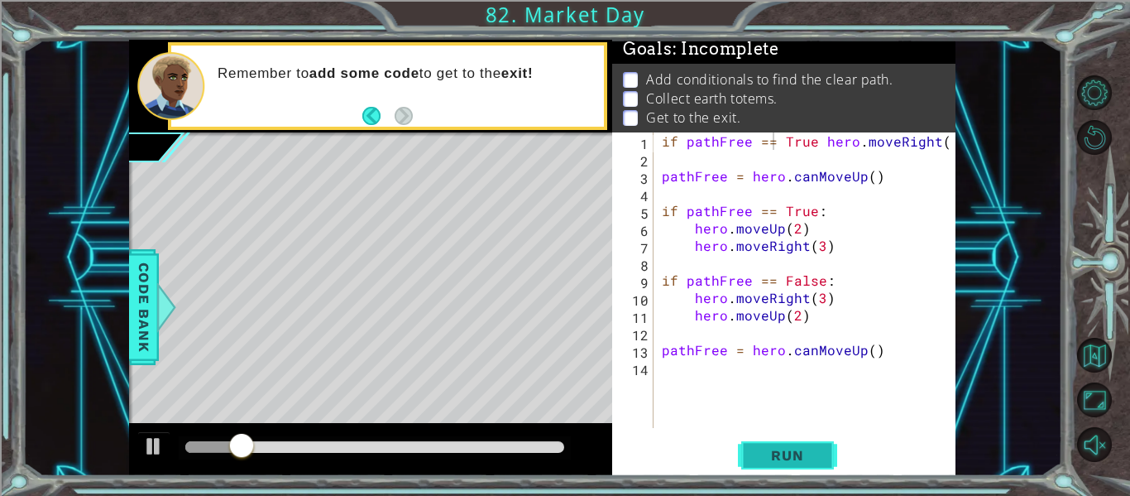
click at [795, 466] on button "Run" at bounding box center [787, 455] width 99 height 34
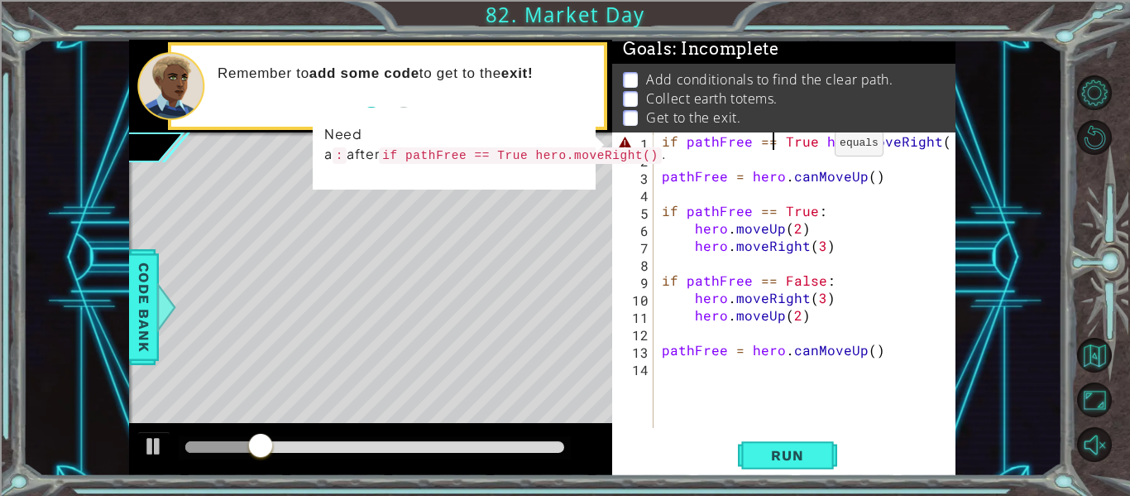
click at [814, 147] on div "if pathFree == True hero . moveRight ( ) pathFree = hero . canMoveUp ( ) if pat…" at bounding box center [810, 297] width 302 height 330
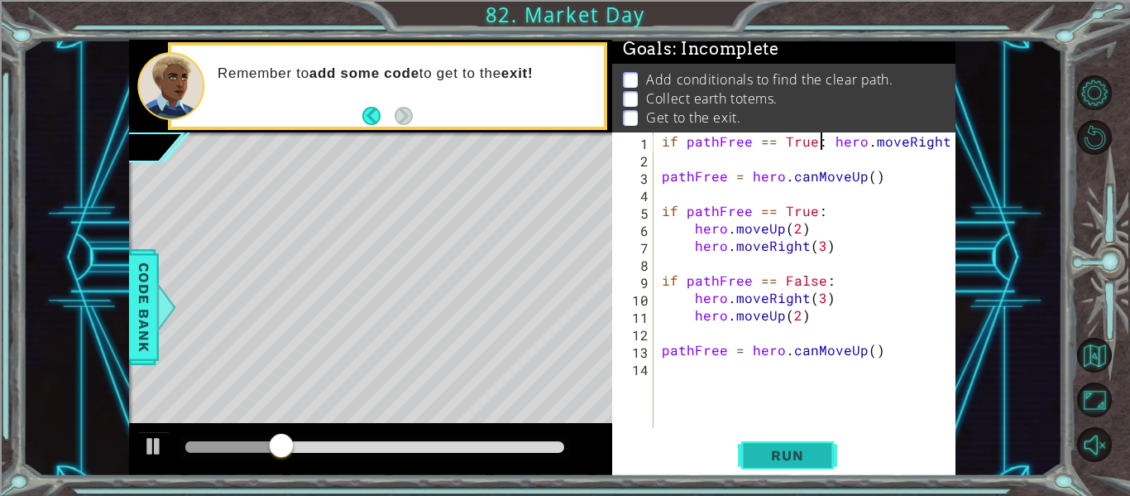
click at [789, 457] on span "Run" at bounding box center [786, 455] width 65 height 17
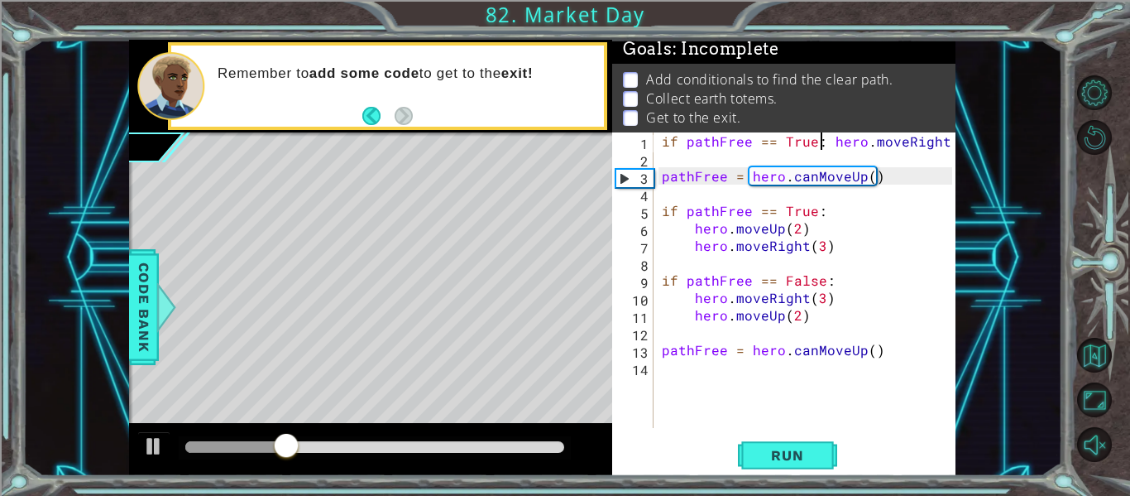
click at [946, 142] on div "if pathFree == True : hero . moveRight ( ) pathFree = hero . canMoveUp ( ) if p…" at bounding box center [810, 297] width 302 height 330
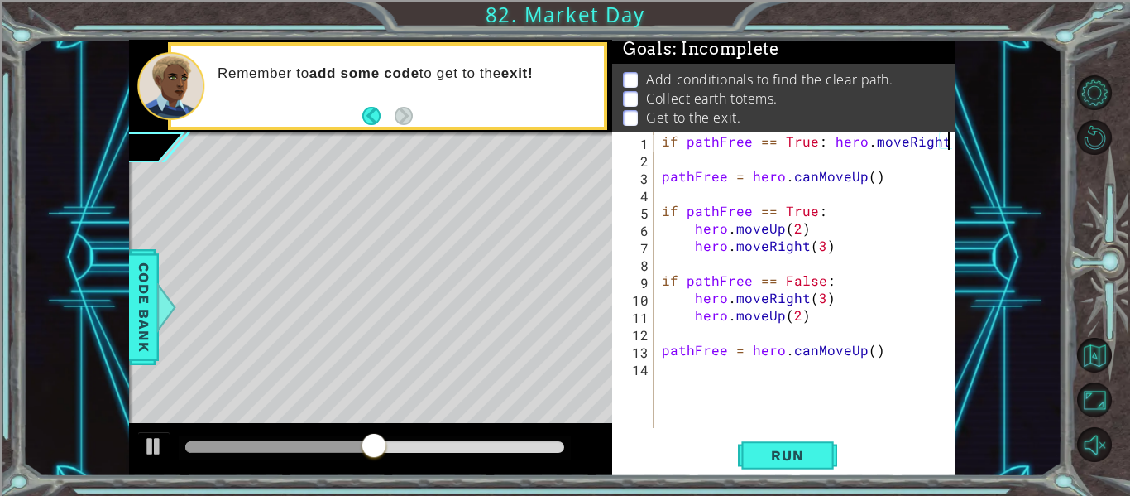
scroll to position [0, 18]
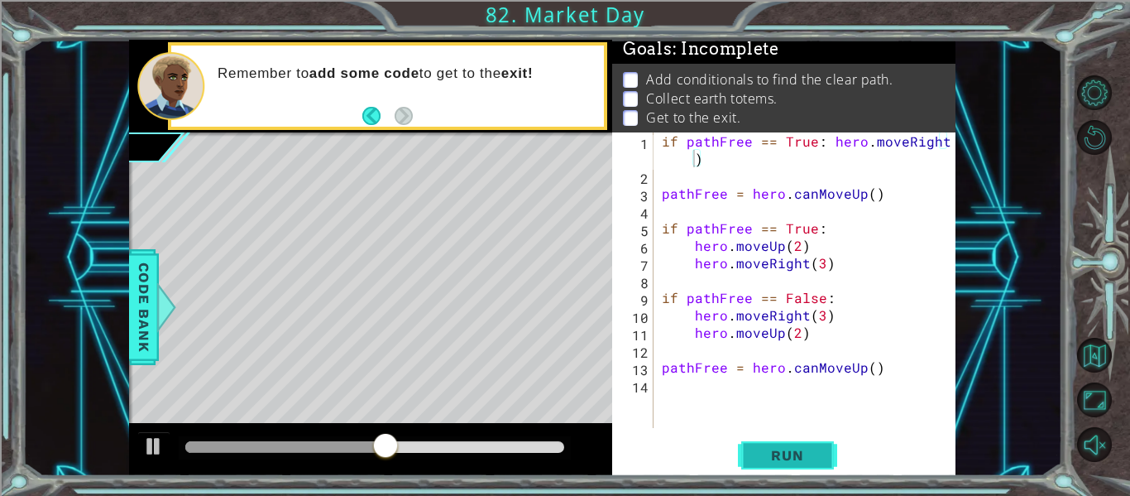
click at [810, 448] on span "Run" at bounding box center [786, 455] width 65 height 17
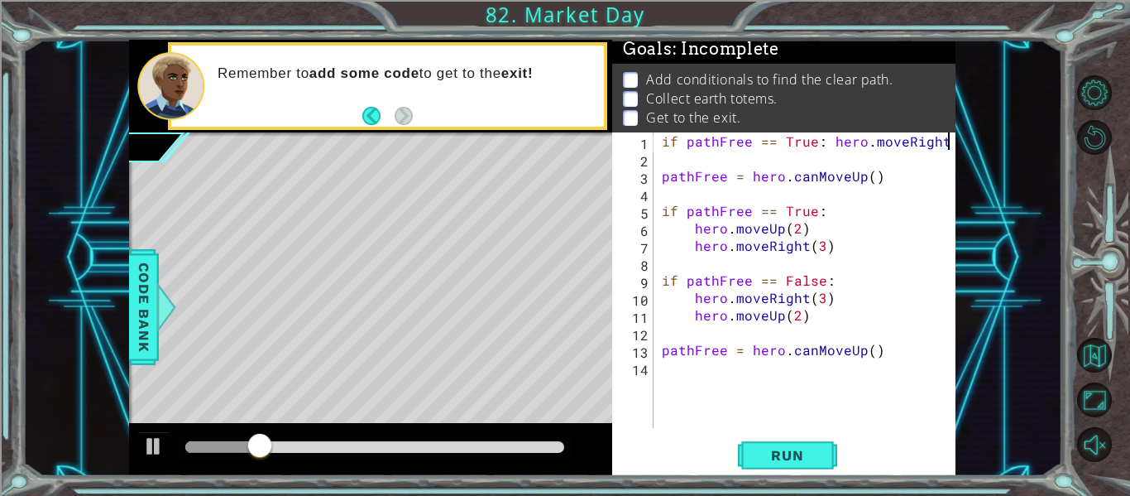
scroll to position [0, 17]
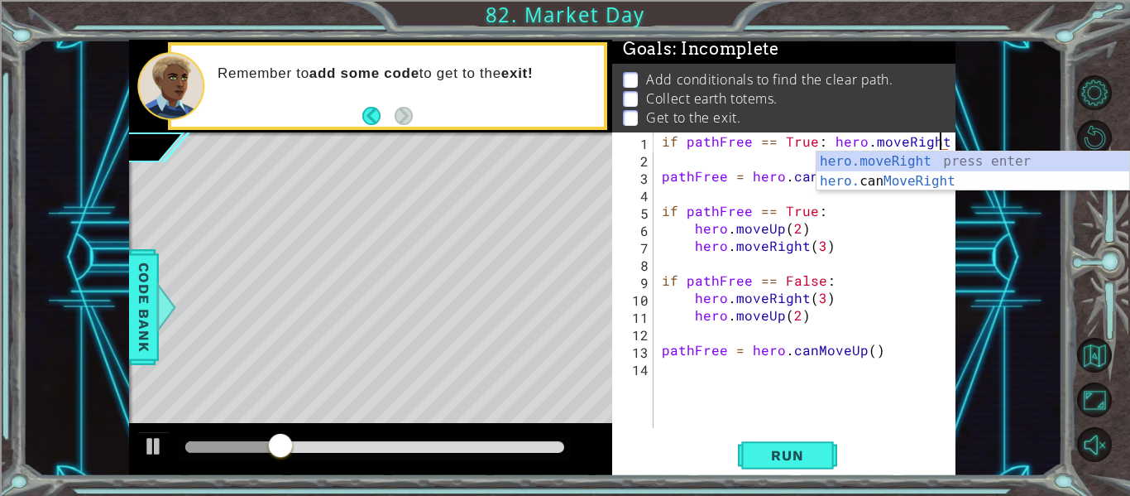
click at [950, 143] on div "if pathFree == True : hero . moveRight ) pathFree = hero . canMoveUp ( ) if pat…" at bounding box center [810, 297] width 302 height 330
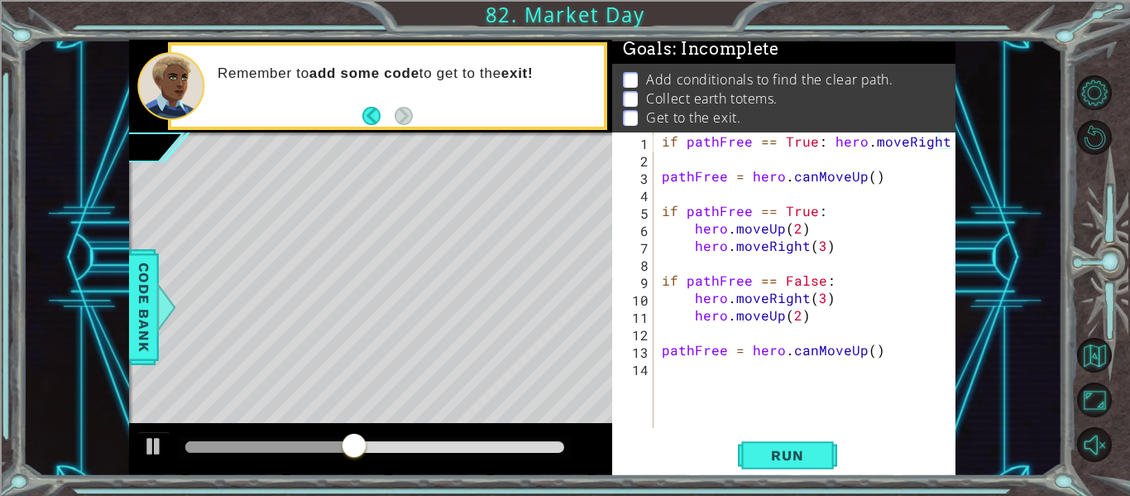
click at [888, 179] on div "if pathFree == True : hero . moveRight ( ) pathFree = hero . canMoveUp ( ) if p…" at bounding box center [810, 297] width 302 height 330
click at [661, 178] on div "if pathFree == True : hero . moveRight ( ) pathFree = hero . canMoveUp ( ) if p…" at bounding box center [810, 297] width 302 height 330
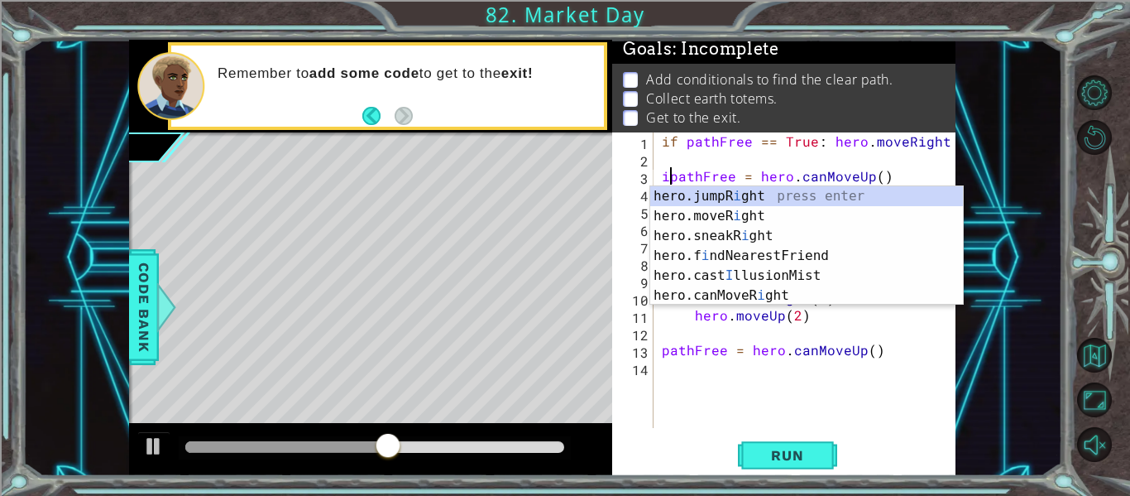
scroll to position [0, 2]
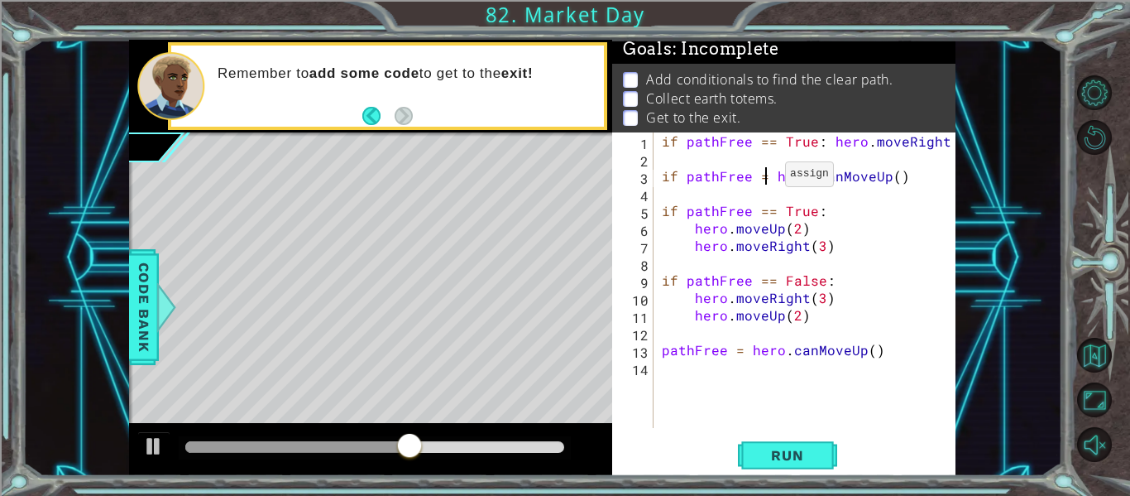
click at [765, 178] on div "if pathFree == True : hero . moveRight ( ) if pathFree = hero . canMoveUp ( ) i…" at bounding box center [810, 297] width 302 height 330
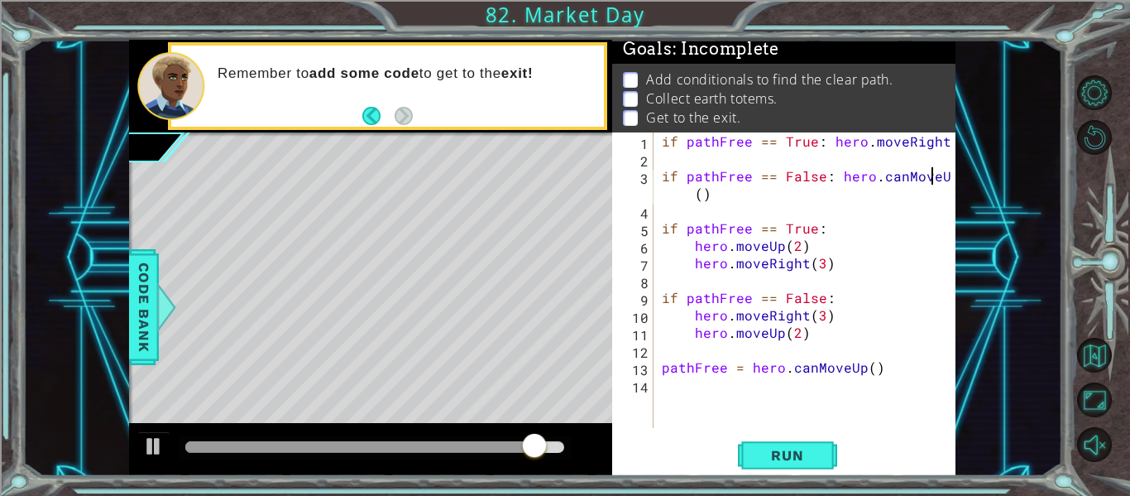
click at [934, 184] on div "if pathFree == True : hero . moveRight ( ) if pathFree == False : hero . canMov…" at bounding box center [810, 297] width 302 height 330
click at [904, 198] on div "if pathFree == True : hero . moveRight ( ) if pathFree == False : hero . canMov…" at bounding box center [810, 297] width 302 height 330
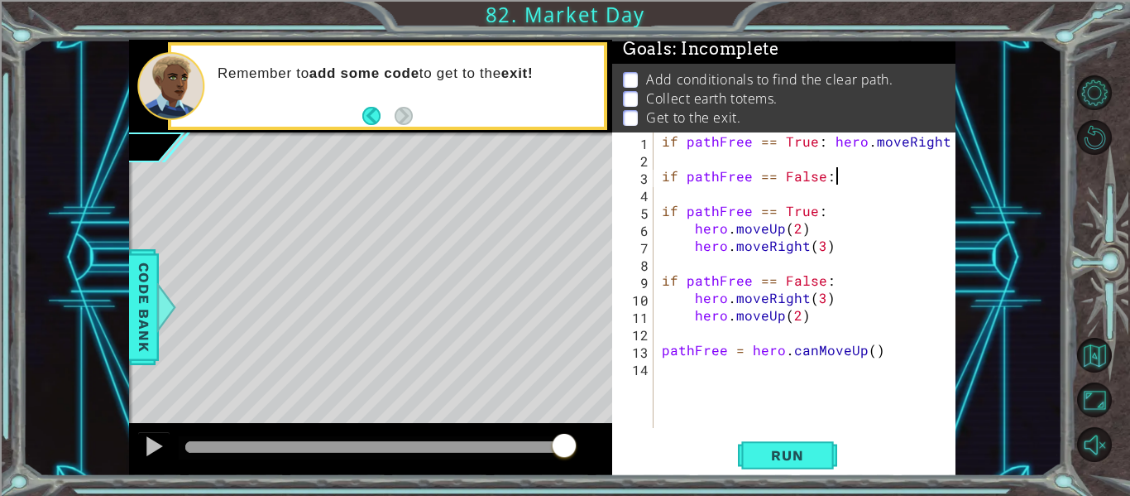
scroll to position [0, 10]
type textarea "if pathFree == False:"
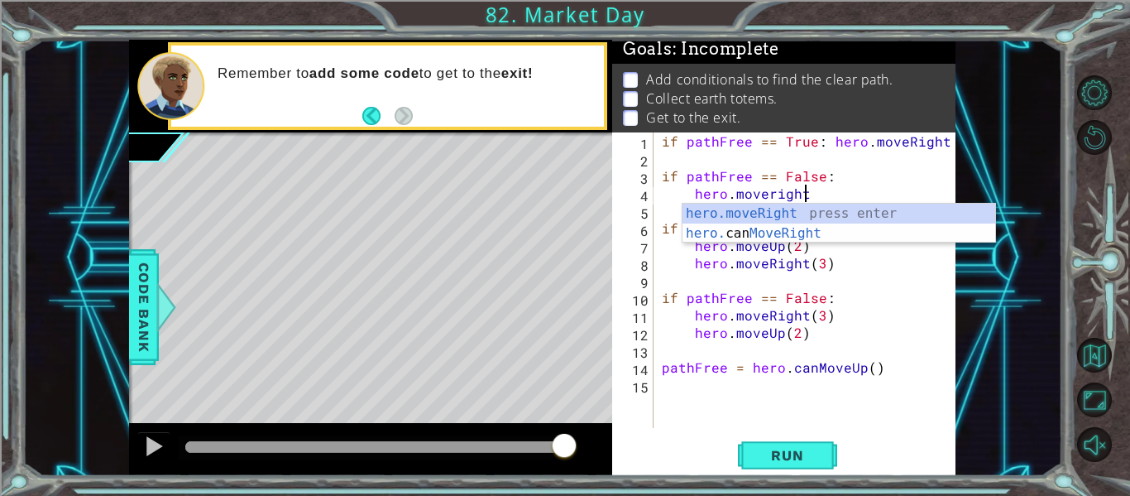
scroll to position [0, 8]
click at [830, 211] on div "hero.moveRight press enter hero. can MoveRight press enter" at bounding box center [839, 243] width 313 height 79
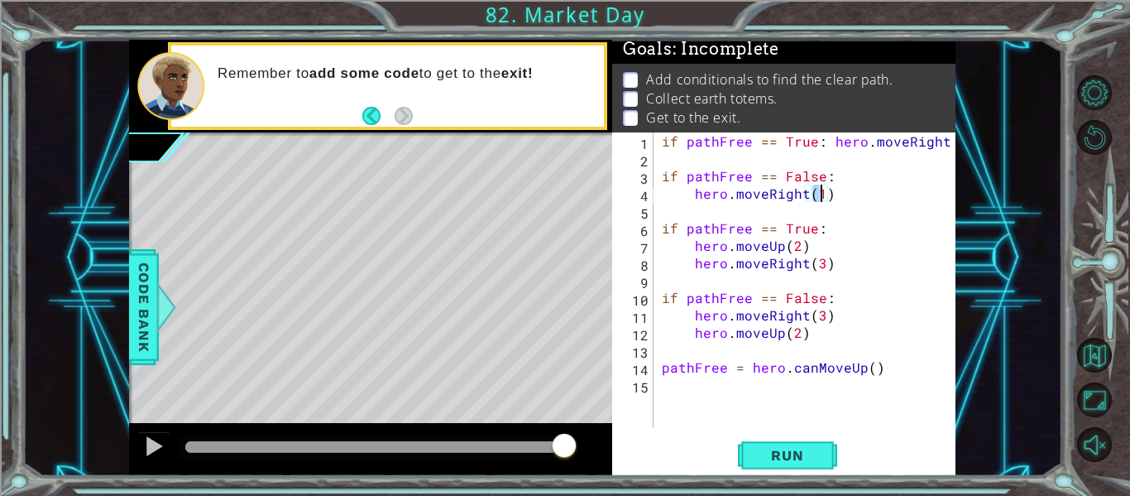
scroll to position [0, 10]
click at [762, 447] on span "Run" at bounding box center [786, 455] width 65 height 17
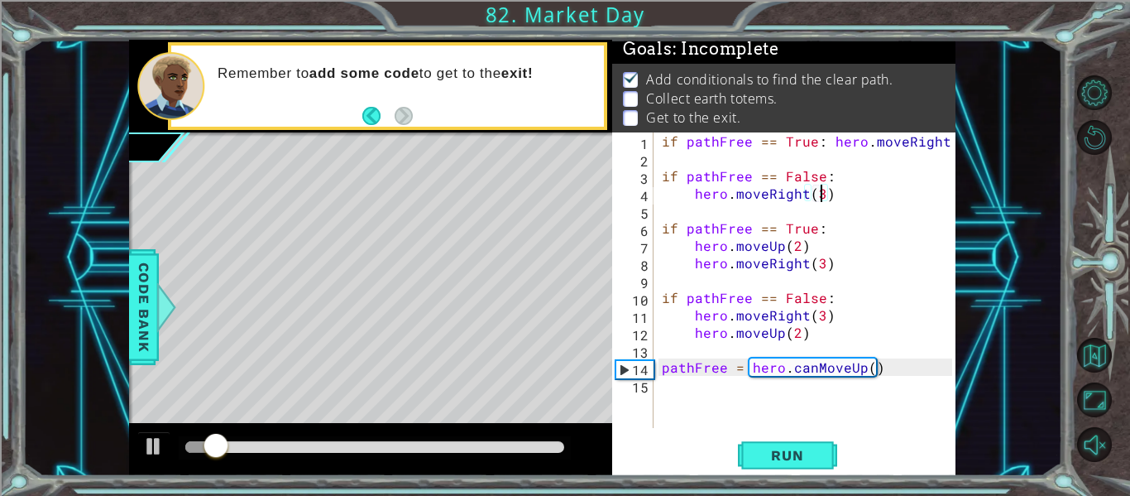
click at [661, 145] on div "if pathFree == True : hero . moveRight ( ) if pathFree == False : hero . moveRi…" at bounding box center [810, 297] width 302 height 330
type textarea "if pathFree == True: hero.moveRight()"
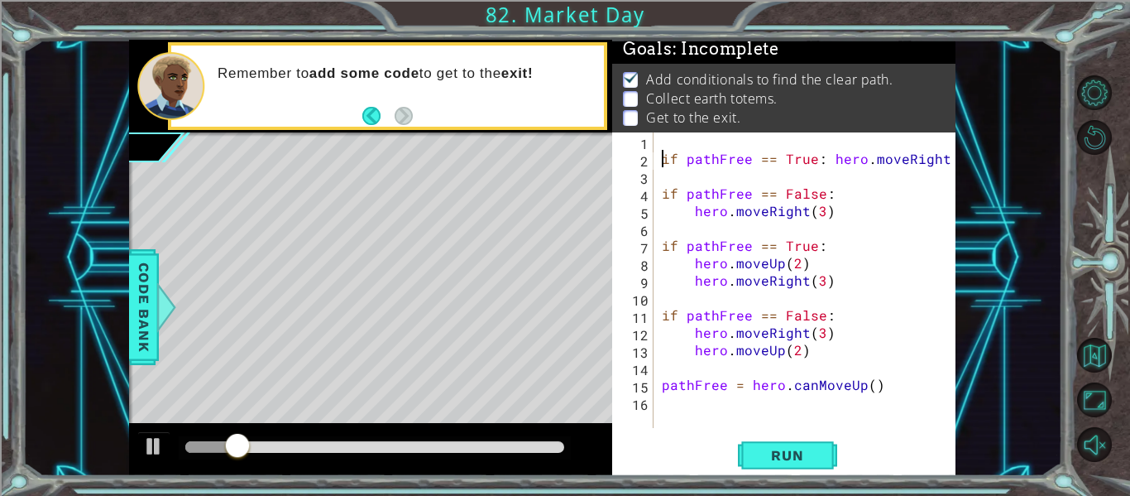
click at [661, 143] on div "if pathFree == True : hero . moveRight ( ) if pathFree == False : hero . moveRi…" at bounding box center [810, 297] width 302 height 330
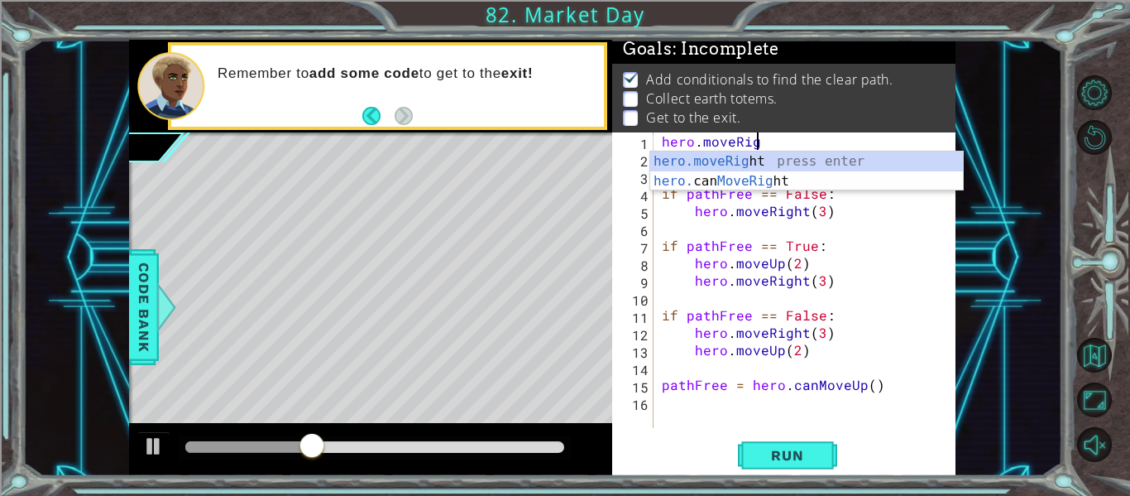
scroll to position [0, 6]
click at [689, 157] on div "hero.moveRight press enter hero. can MoveRight press enter" at bounding box center [806, 190] width 313 height 79
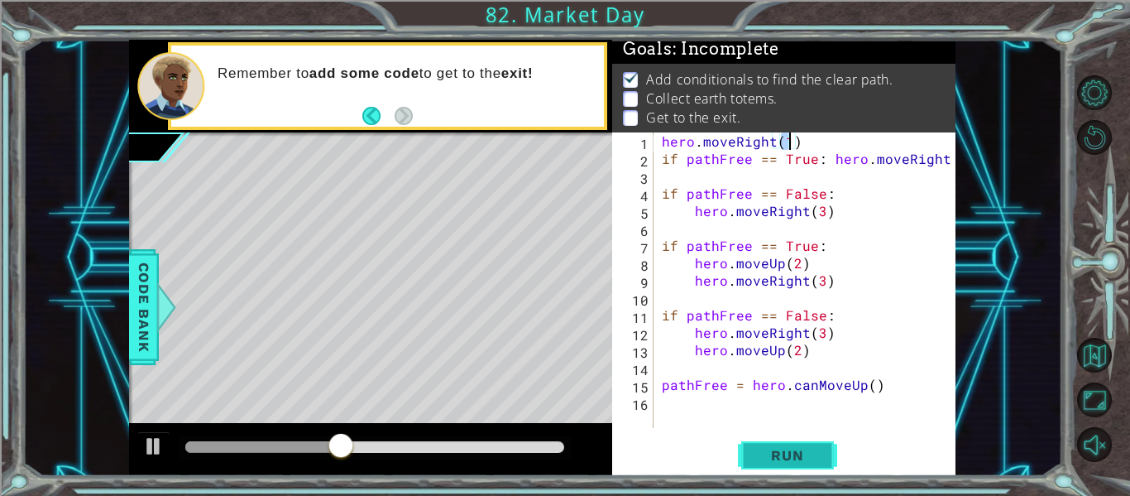
click at [812, 448] on span "Run" at bounding box center [786, 455] width 65 height 17
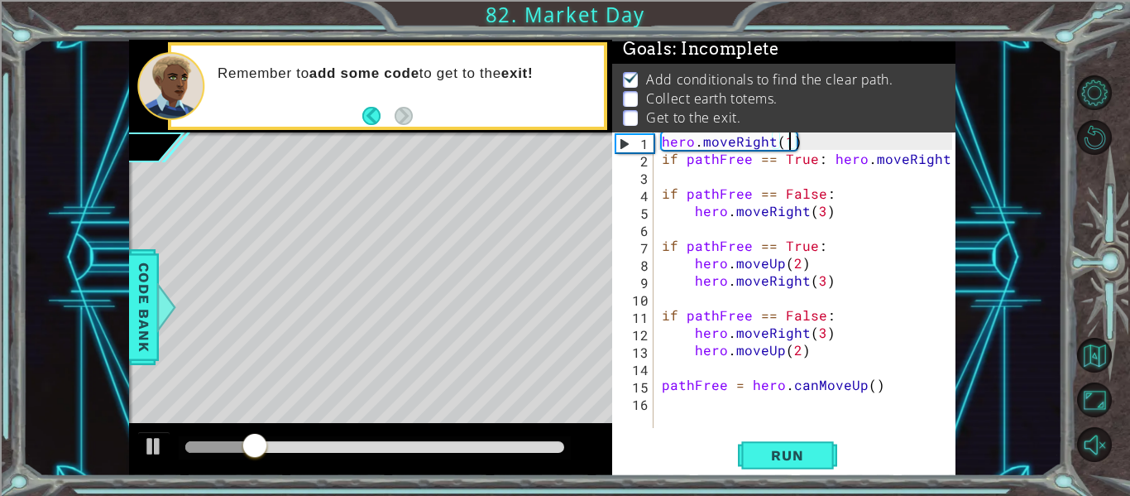
click at [938, 157] on div "hero . moveRight ( 1 ) if pathFree == True : hero . moveRight ( ) if pathFree =…" at bounding box center [810, 297] width 302 height 330
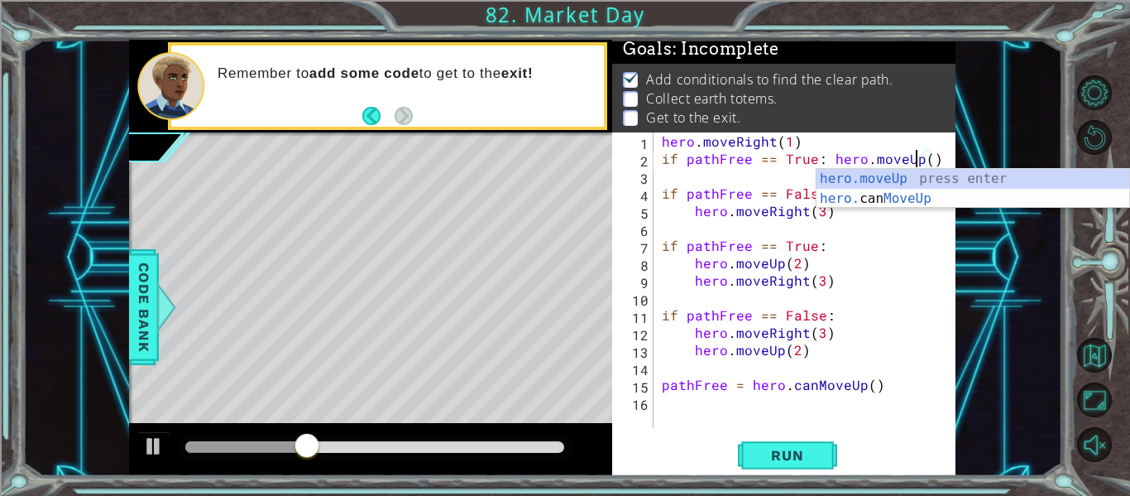
scroll to position [0, 16]
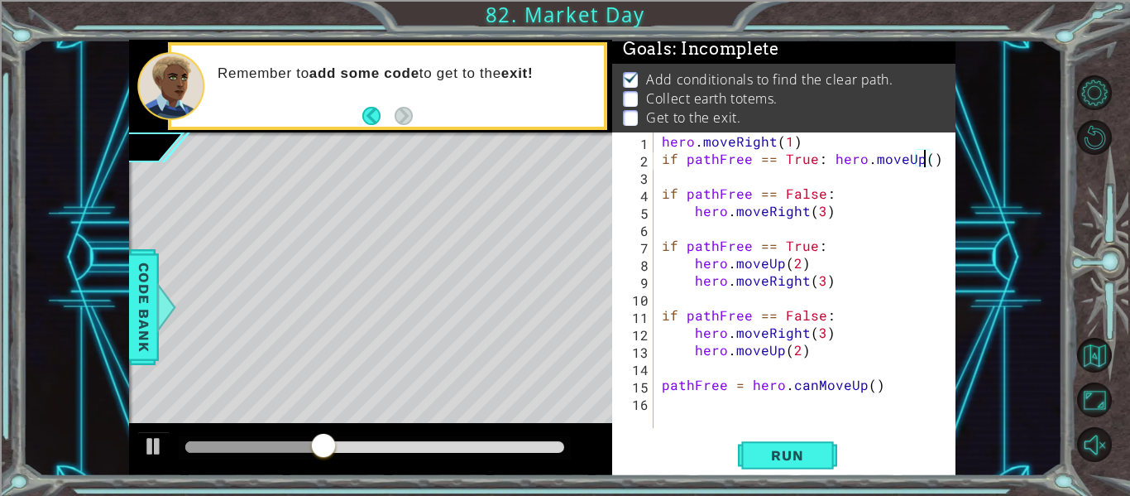
click at [922, 157] on div "hero . moveRight ( 1 ) if pathFree == True : hero . moveUp ( ) if pathFree == F…" at bounding box center [810, 297] width 302 height 330
type textarea "if pathFree == True: hero.moveUp(2)"
click at [789, 463] on span "Run" at bounding box center [786, 455] width 65 height 17
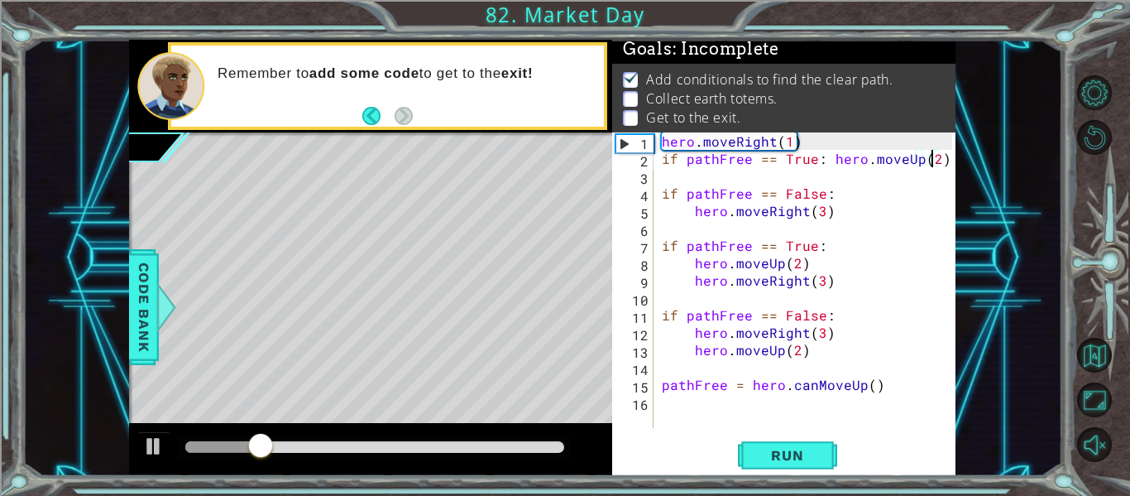
click at [660, 164] on div "hero . moveRight ( 1 ) if pathFree == True : hero . moveUp ( 2 ) if pathFree ==…" at bounding box center [810, 297] width 302 height 330
click at [819, 460] on span "Run" at bounding box center [786, 455] width 65 height 17
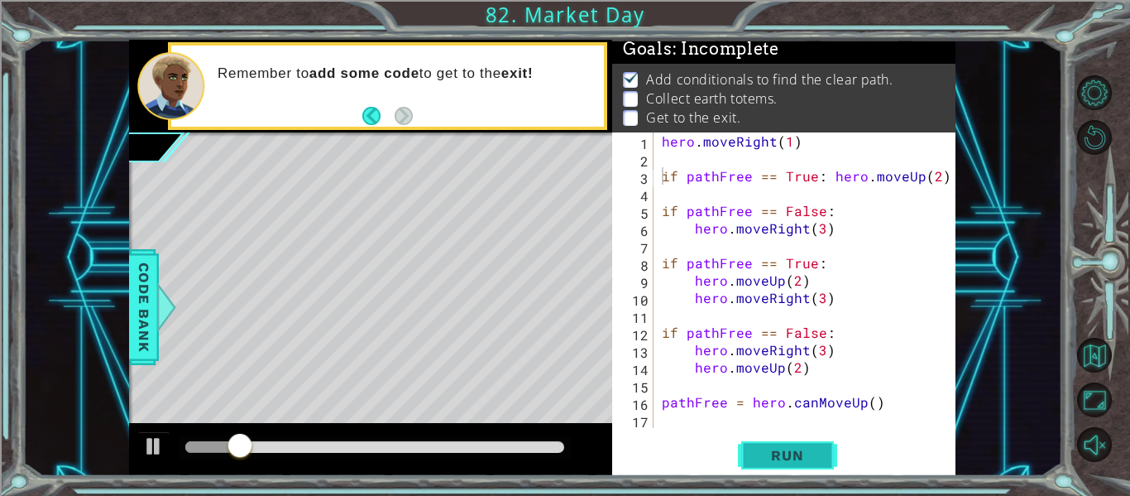
click at [807, 448] on span "Run" at bounding box center [786, 455] width 65 height 17
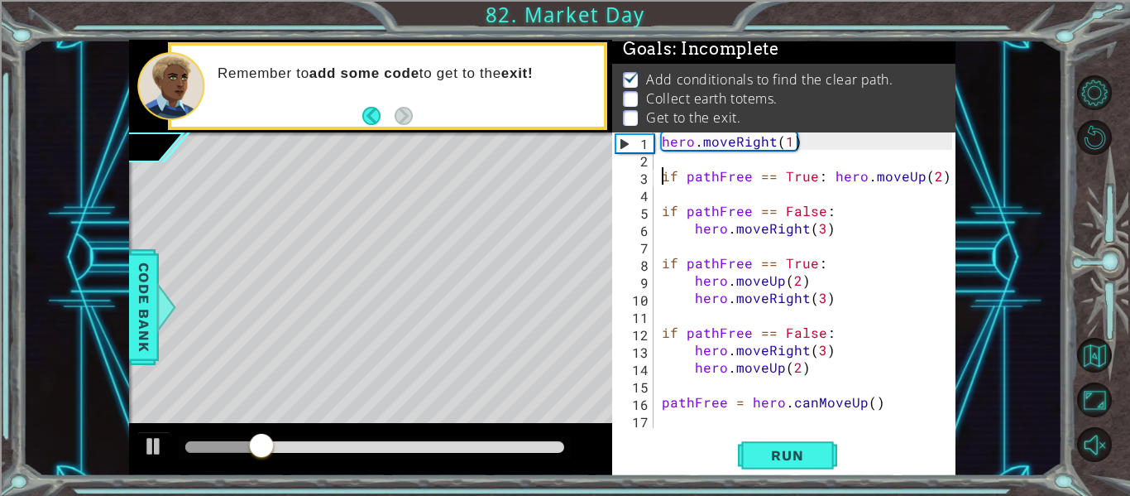
scroll to position [0, 0]
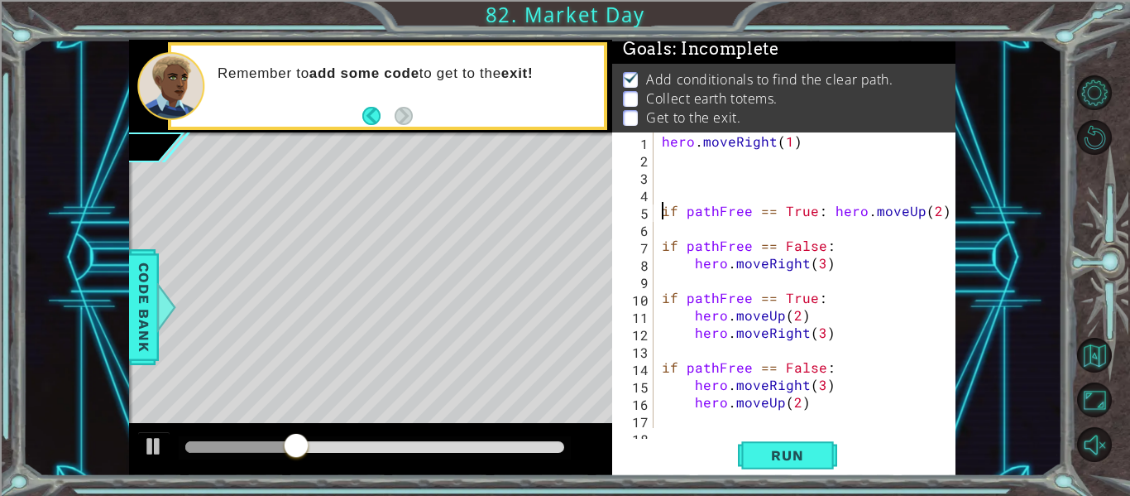
click at [681, 173] on div "hero . moveRight ( 1 ) if pathFree == True : hero . moveUp ( 2 ) if pathFree ==…" at bounding box center [810, 297] width 302 height 330
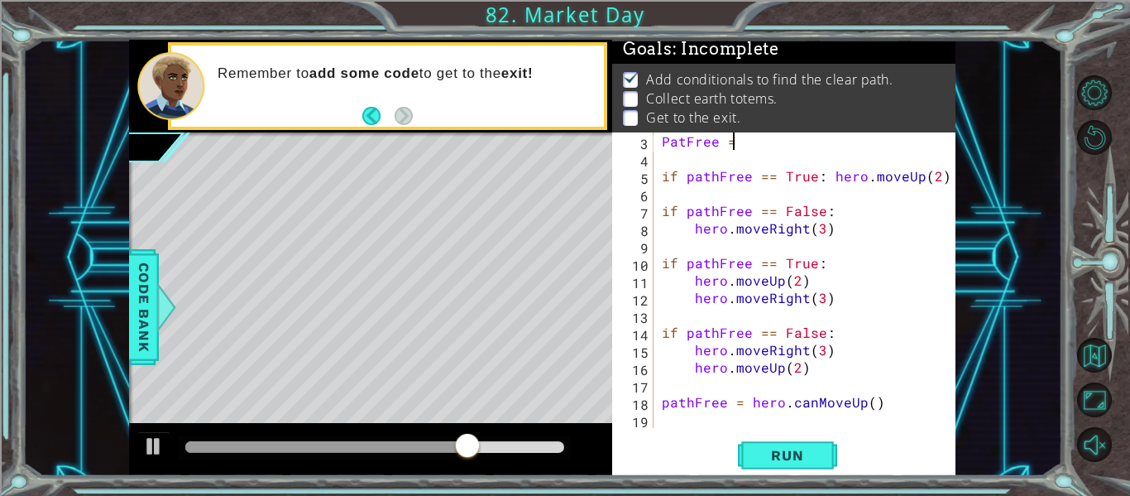
type textarea "PatFree ="
